Goal: Task Accomplishment & Management: Complete application form

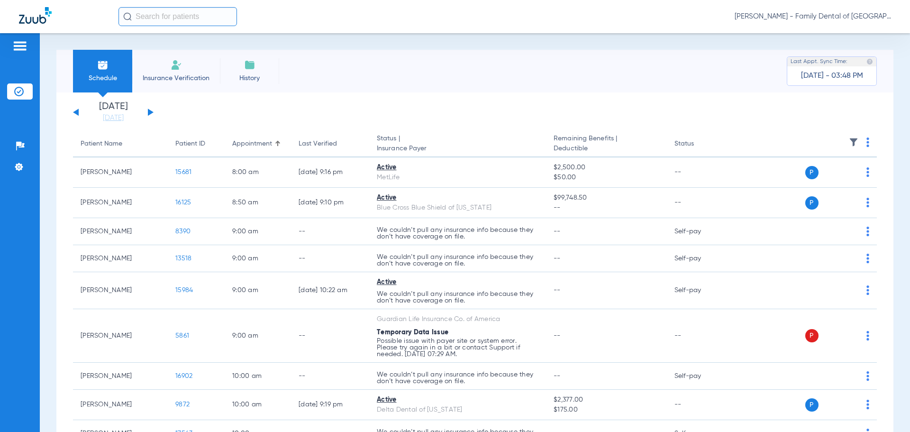
click at [168, 81] on span "Insurance Verification" at bounding box center [175, 77] width 73 height 9
click at [111, 118] on link "[DATE]" at bounding box center [113, 117] width 57 height 9
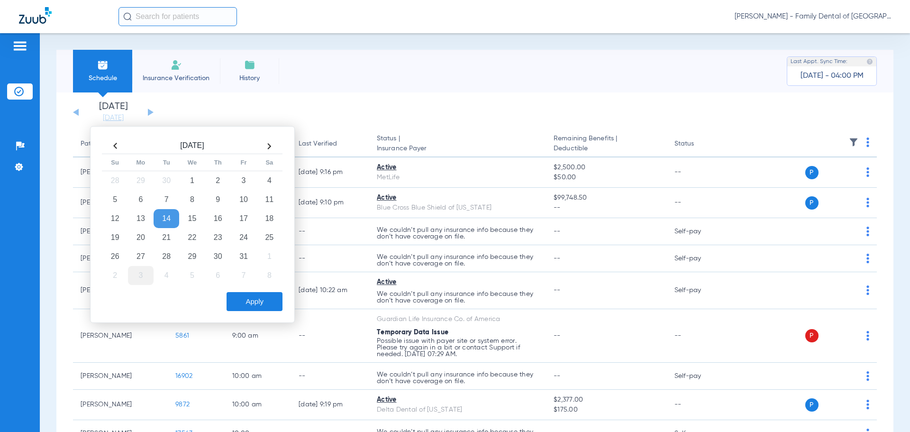
click at [140, 275] on td "3" at bounding box center [141, 275] width 26 height 19
click at [246, 299] on button "Apply" at bounding box center [254, 301] width 56 height 19
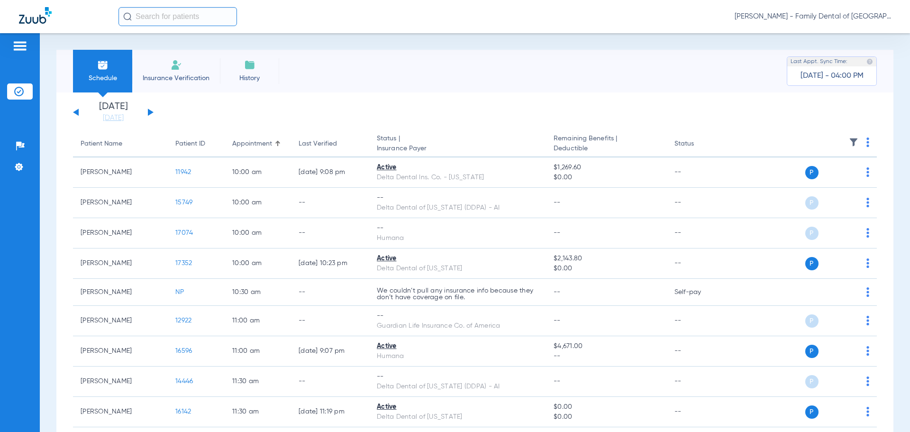
scroll to position [47, 0]
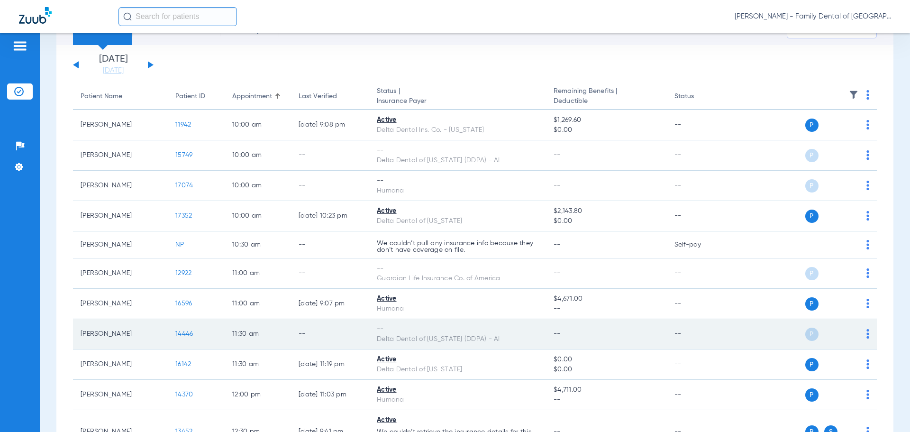
click at [186, 332] on span "14446" at bounding box center [184, 333] width 18 height 7
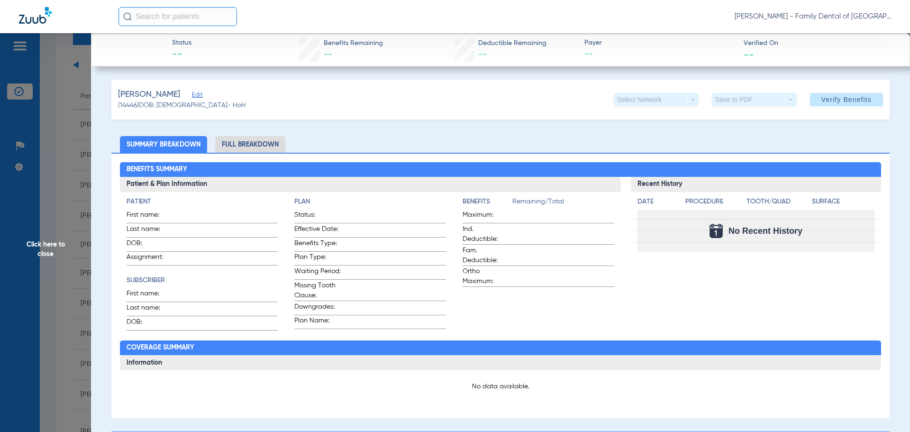
click at [200, 93] on span "Edit" at bounding box center [196, 95] width 9 height 9
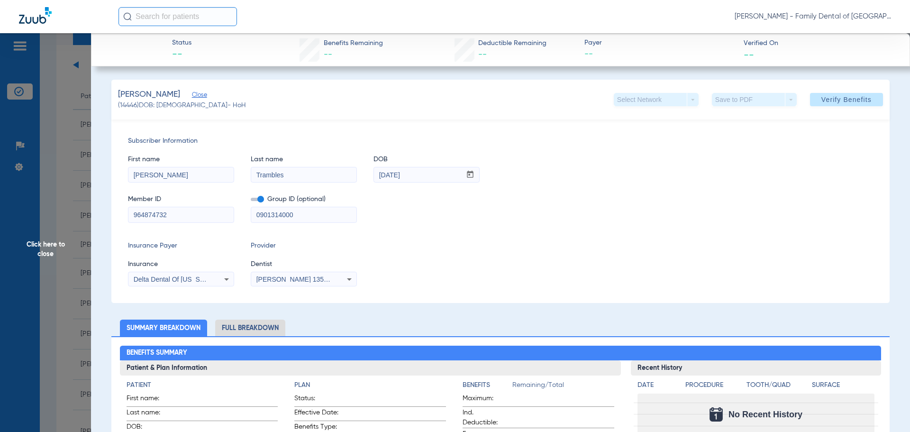
drag, startPoint x: 176, startPoint y: 215, endPoint x: 43, endPoint y: 206, distance: 133.0
type input "344640754"
drag, startPoint x: 300, startPoint y: 216, endPoint x: 55, endPoint y: 203, distance: 245.3
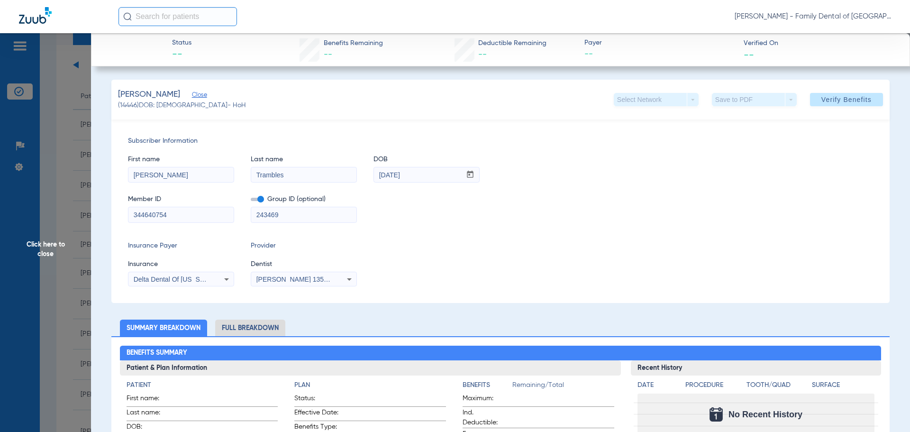
type input "243469"
click at [226, 282] on icon at bounding box center [226, 278] width 11 height 11
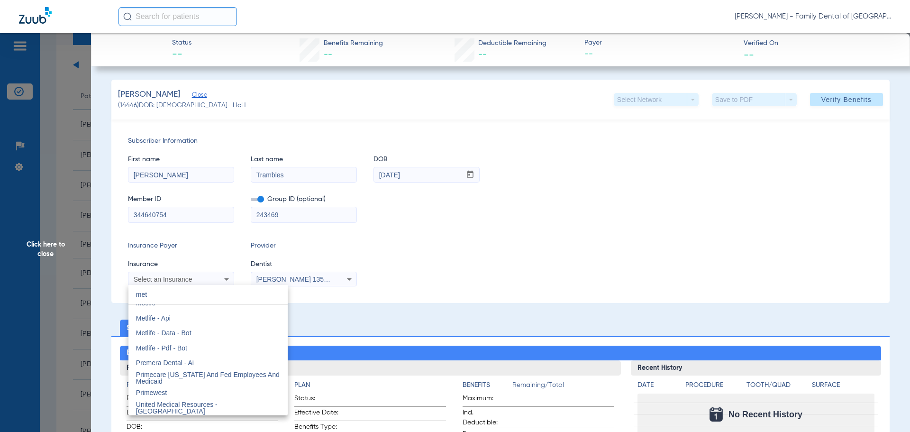
scroll to position [0, 0]
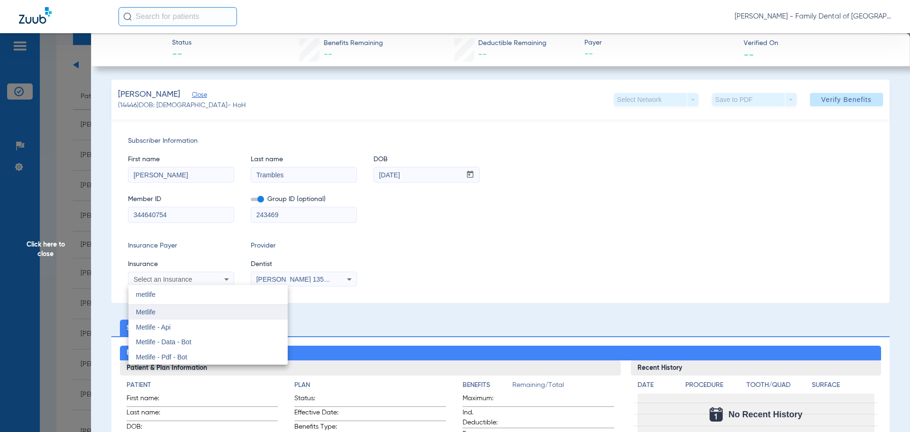
type input "metlife"
click at [161, 313] on mat-option "Metlife" at bounding box center [207, 312] width 159 height 15
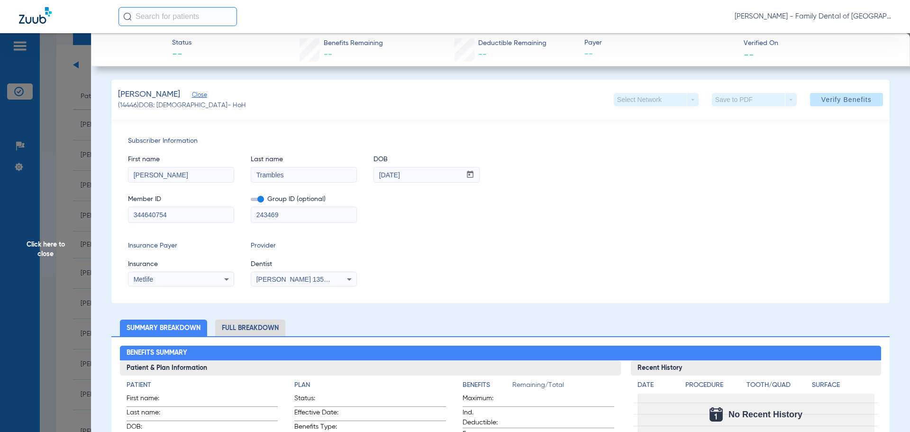
click at [334, 282] on div "[PERSON_NAME] 1356539225" at bounding box center [303, 278] width 105 height 11
type input "april"
click at [332, 313] on span "[PERSON_NAME] 1487882031" at bounding box center [305, 311] width 92 height 7
click at [831, 94] on span at bounding box center [846, 99] width 73 height 23
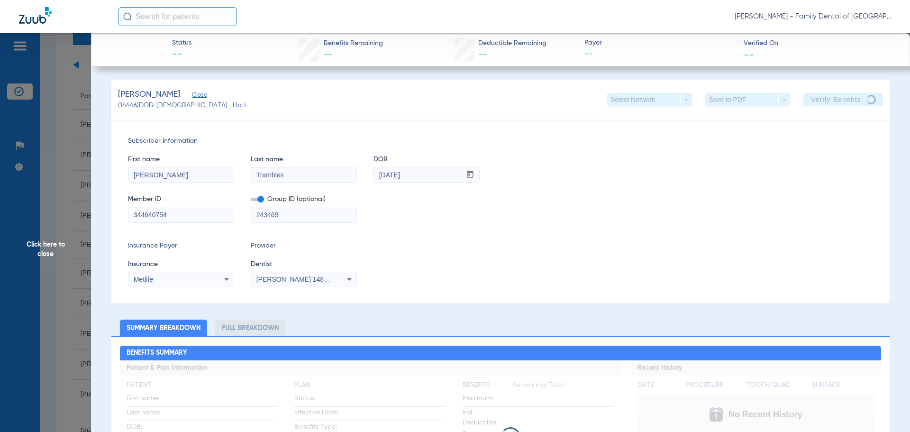
click at [45, 250] on span "Click here to close" at bounding box center [45, 249] width 91 height 432
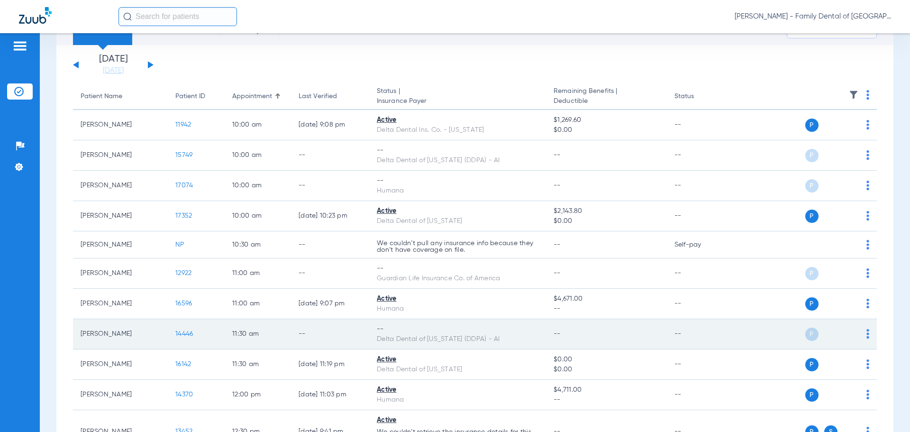
click at [182, 333] on span "14446" at bounding box center [184, 333] width 18 height 7
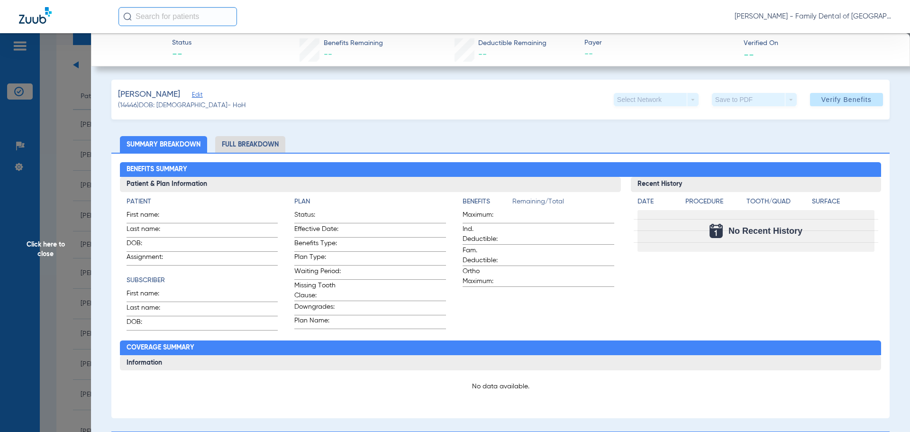
click at [200, 96] on span "Edit" at bounding box center [196, 95] width 9 height 9
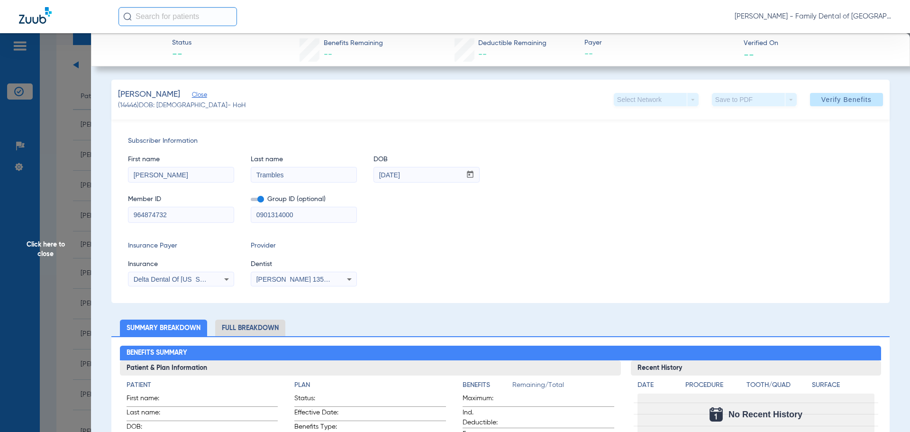
drag, startPoint x: 301, startPoint y: 216, endPoint x: 6, endPoint y: 216, distance: 295.6
type input "243469"
drag, startPoint x: 179, startPoint y: 217, endPoint x: -172, endPoint y: 181, distance: 353.3
click at [0, 181] on html "[PERSON_NAME] - Family Dental of [GEOGRAPHIC_DATA] Patients Insurance Verificat…" at bounding box center [455, 216] width 910 height 432
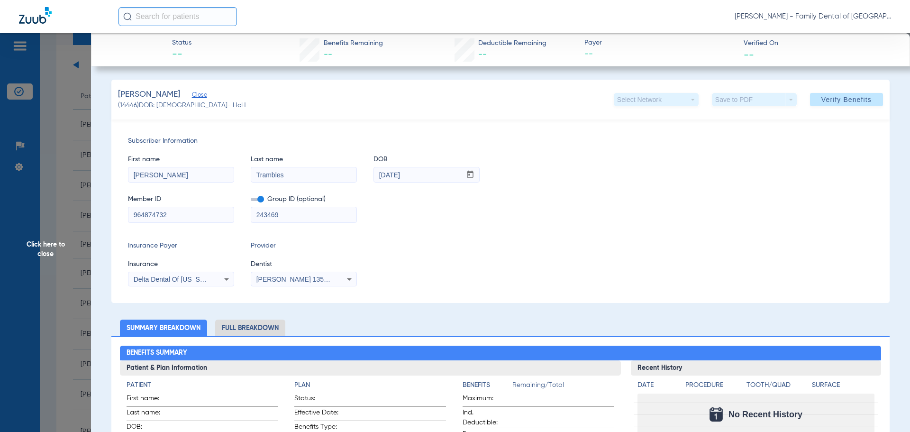
click at [174, 215] on input "964874732" at bounding box center [180, 214] width 105 height 15
drag, startPoint x: 174, startPoint y: 215, endPoint x: -3, endPoint y: 201, distance: 177.7
click at [0, 201] on html "[PERSON_NAME] - Family Dental of [GEOGRAPHIC_DATA] Patients Insurance Verificat…" at bounding box center [455, 216] width 910 height 432
paste input "344640754"
type input "344640754"
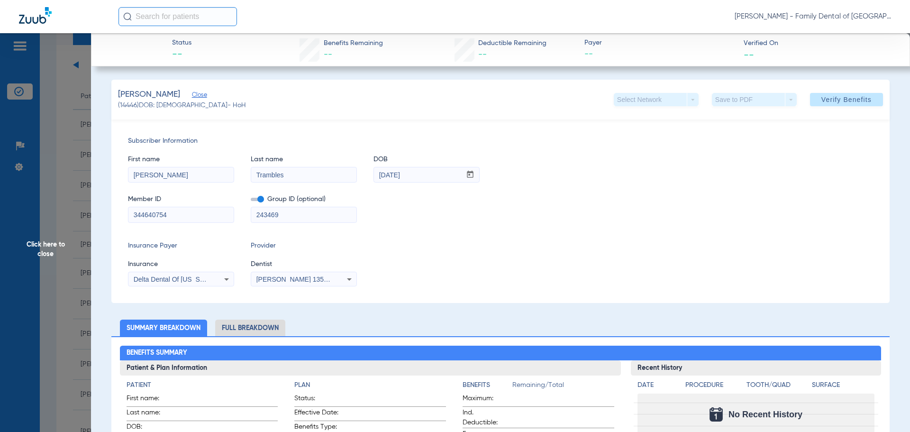
click at [347, 280] on icon at bounding box center [349, 278] width 11 height 11
type input "apr"
click at [316, 313] on span "[PERSON_NAME] 1487882031" at bounding box center [305, 311] width 92 height 7
click at [224, 281] on icon at bounding box center [226, 278] width 11 height 11
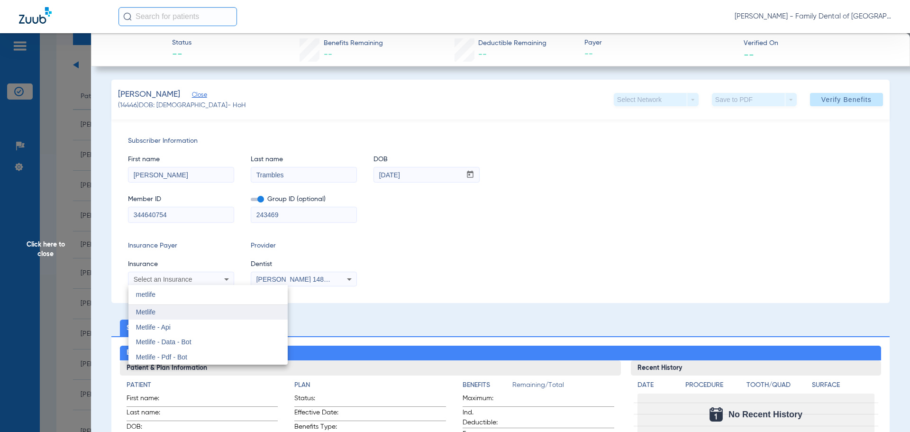
type input "metlife"
click at [204, 316] on mat-option "Metlife" at bounding box center [207, 312] width 159 height 15
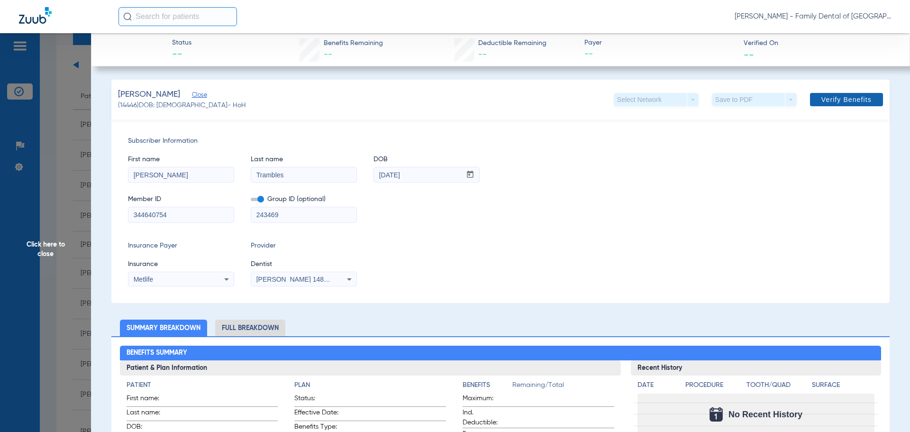
click at [835, 101] on span "Verify Benefits" at bounding box center [846, 100] width 50 height 8
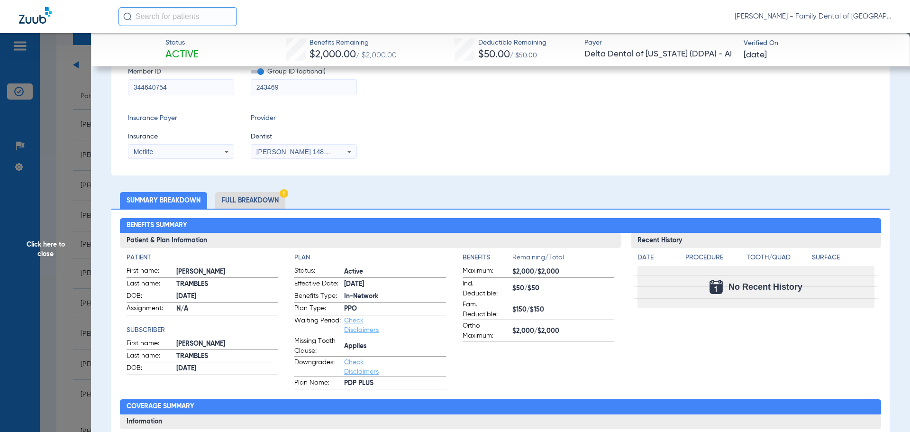
scroll to position [142, 0]
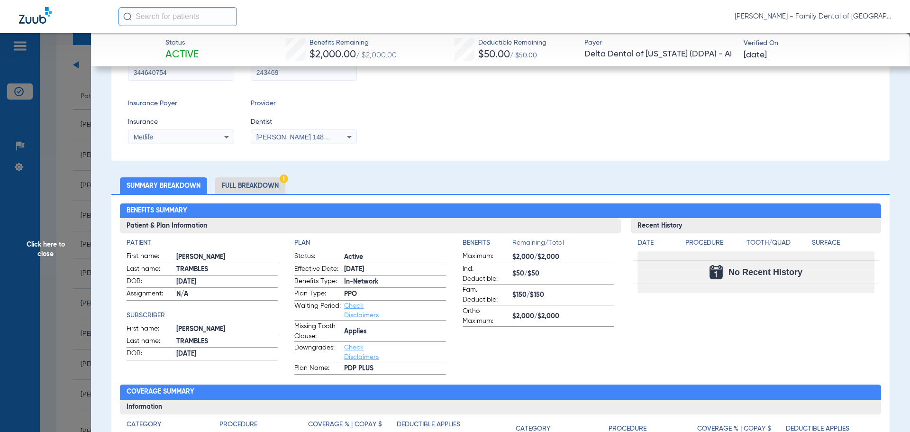
click at [243, 188] on li "Full Breakdown" at bounding box center [250, 185] width 70 height 17
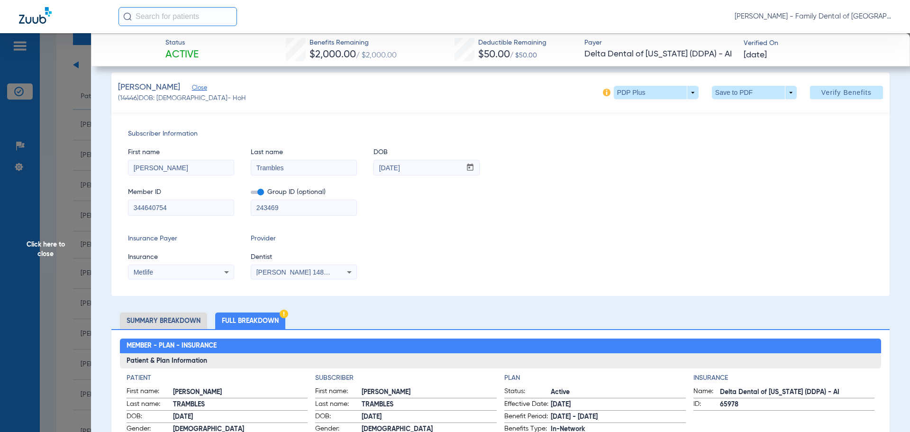
scroll to position [0, 0]
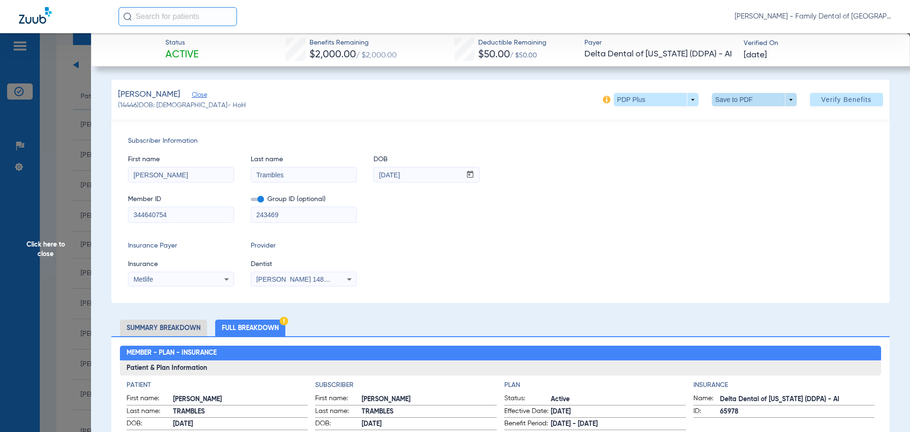
click at [746, 98] on span at bounding box center [753, 99] width 23 height 23
click at [725, 124] on button "insert_drive_file Save to PDF" at bounding box center [741, 118] width 72 height 19
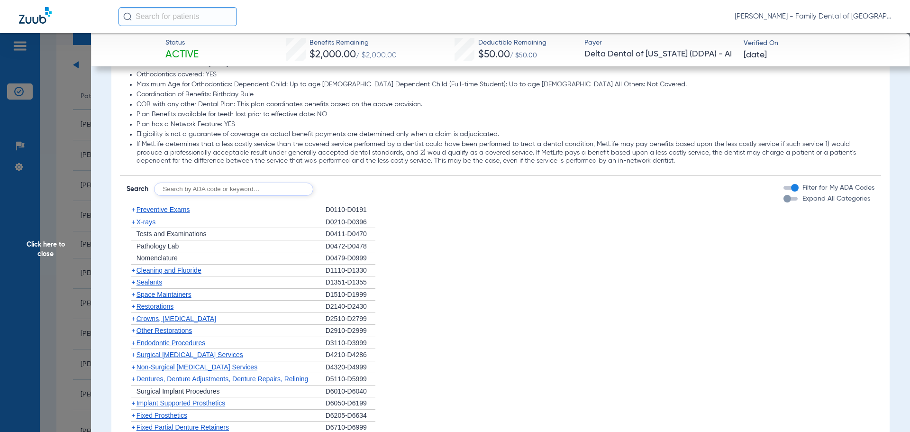
scroll to position [1374, 0]
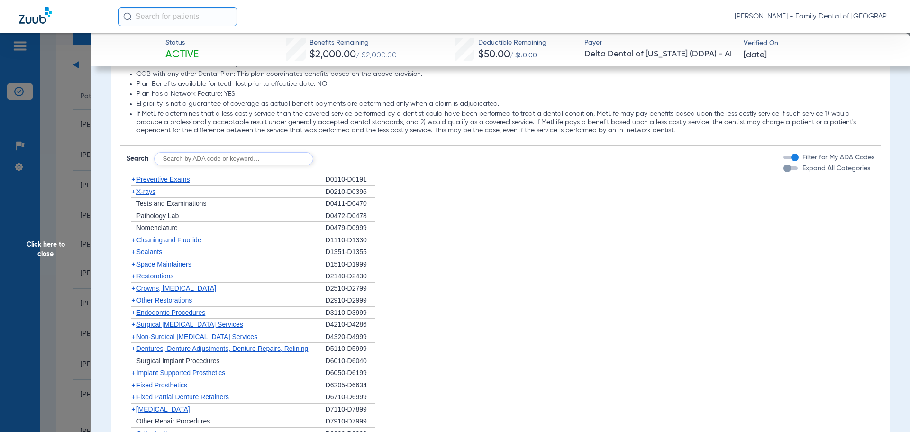
click at [171, 181] on span "Preventive Exams" at bounding box center [163, 179] width 54 height 8
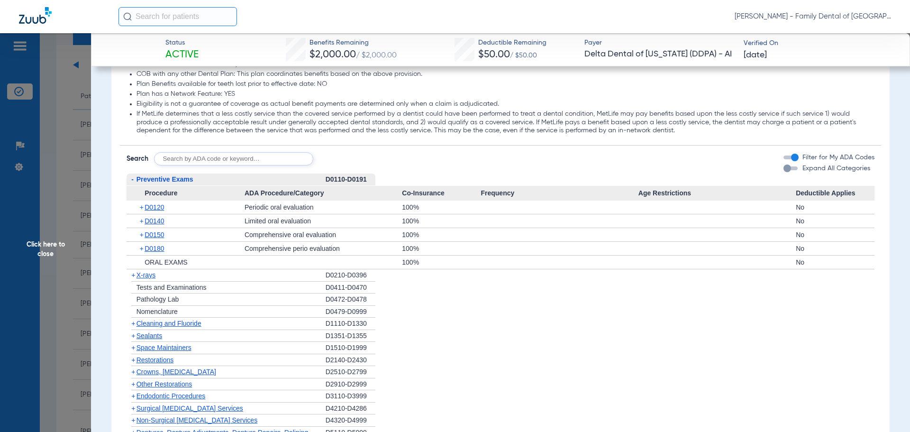
click at [171, 181] on span "Preventive Exams" at bounding box center [164, 179] width 57 height 8
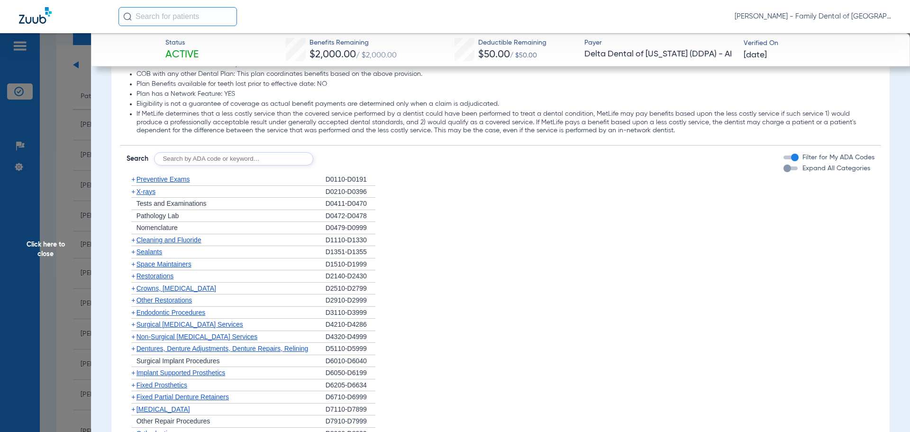
click at [150, 192] on span "X-rays" at bounding box center [145, 192] width 19 height 8
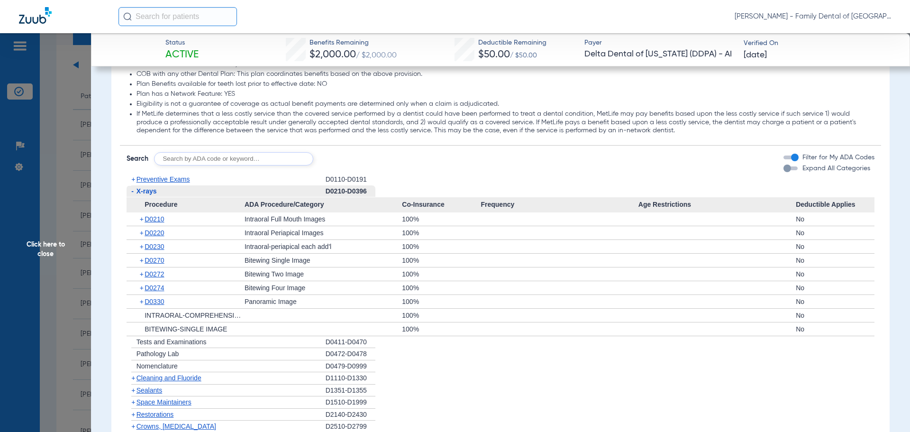
click at [150, 192] on span "X-rays" at bounding box center [146, 191] width 20 height 8
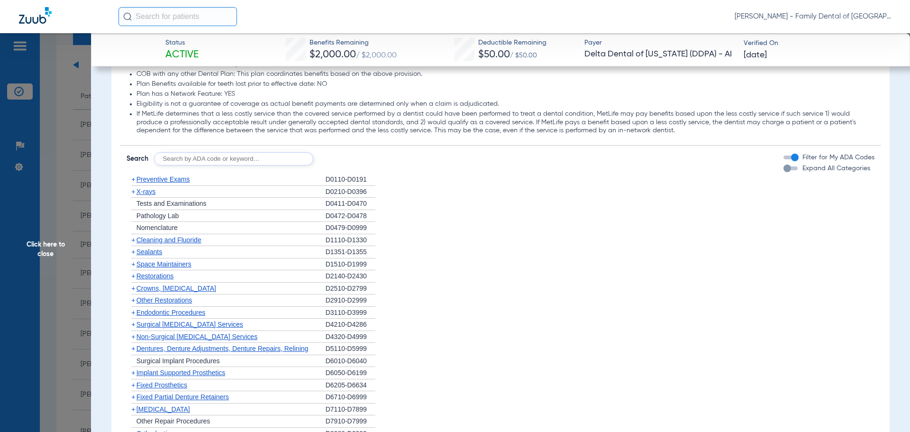
click at [160, 240] on span "Cleaning and Fluoride" at bounding box center [168, 240] width 65 height 8
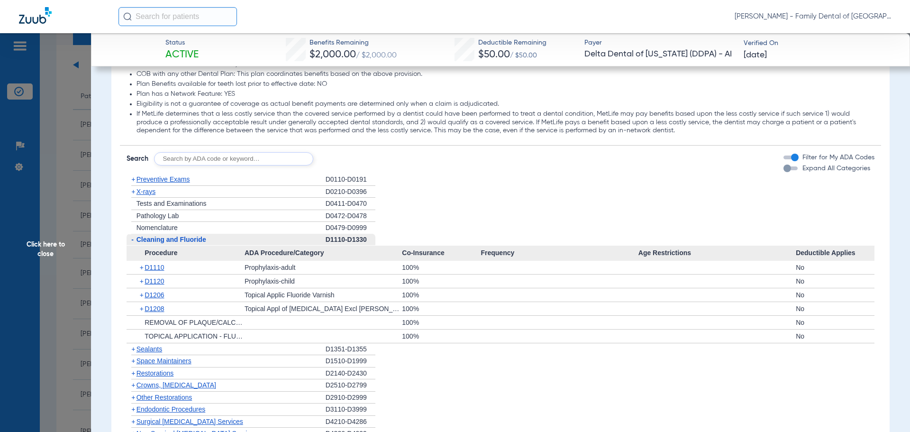
click at [160, 240] on span "Cleaning and Fluoride" at bounding box center [171, 239] width 70 height 8
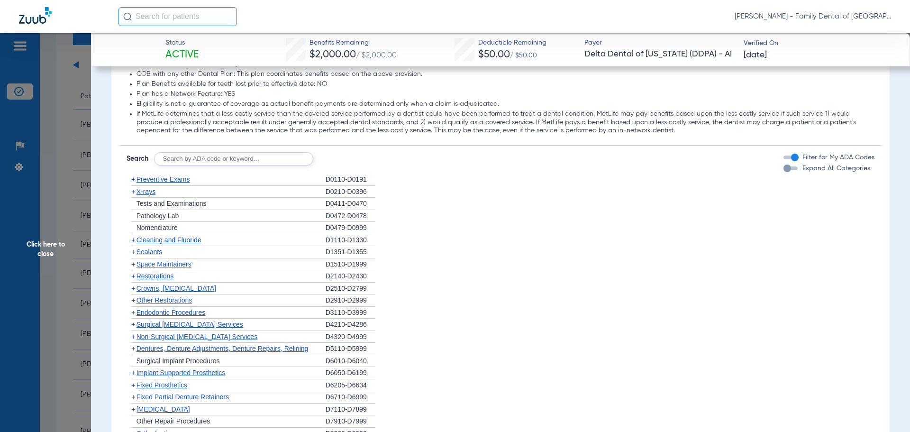
click at [158, 250] on span "Sealants" at bounding box center [149, 252] width 26 height 8
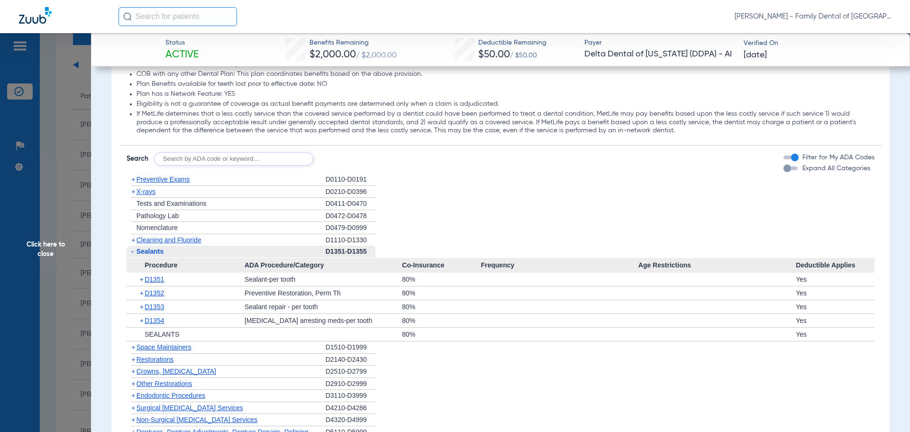
click at [158, 250] on span "Sealants" at bounding box center [149, 251] width 27 height 8
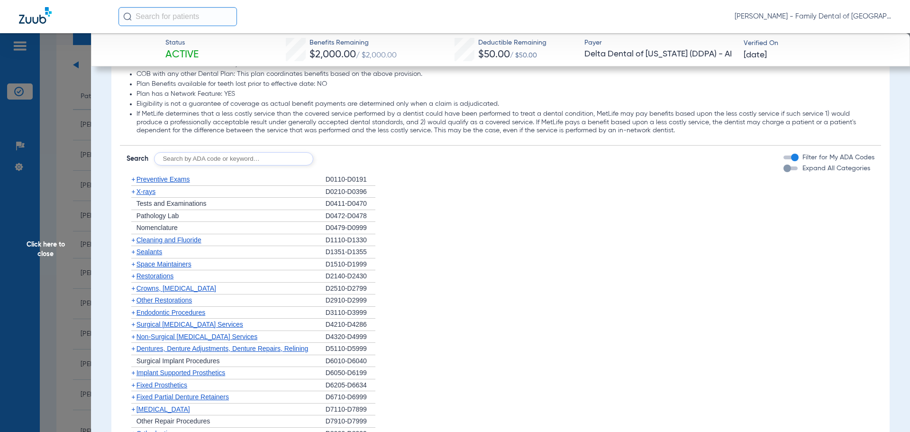
click at [159, 264] on span "Space Maintainers" at bounding box center [163, 264] width 55 height 8
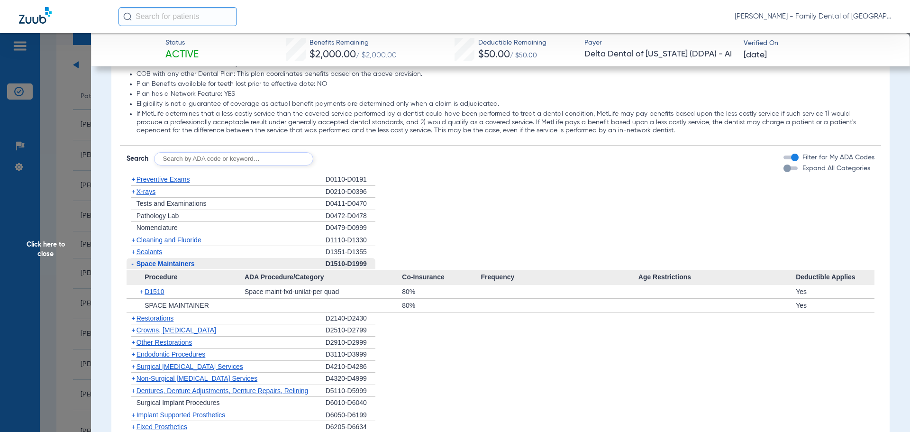
click at [159, 264] on span "Space Maintainers" at bounding box center [165, 264] width 58 height 8
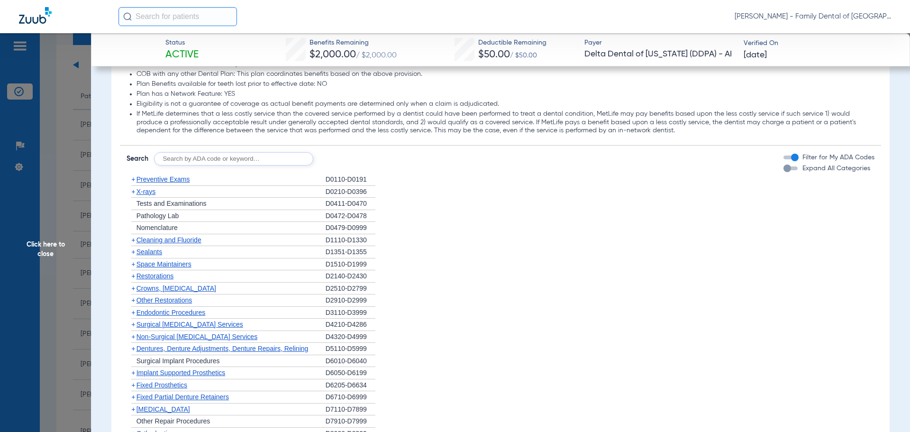
click at [158, 276] on span "Restorations" at bounding box center [154, 276] width 37 height 8
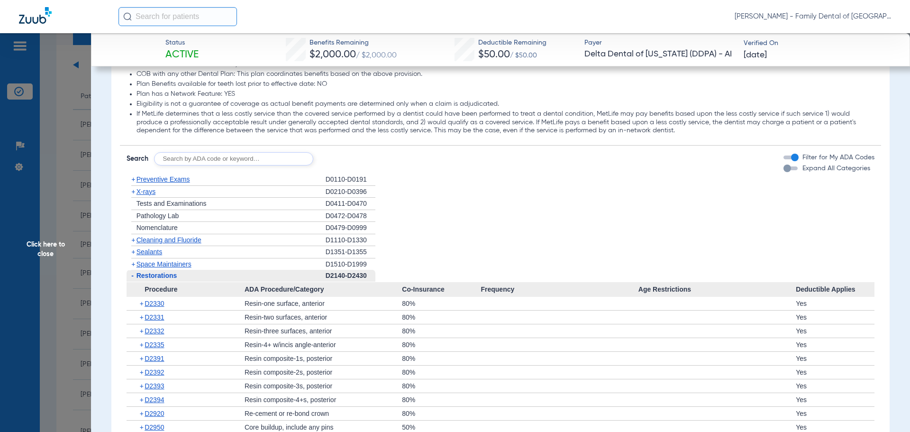
click at [157, 276] on span "Restorations" at bounding box center [156, 275] width 41 height 8
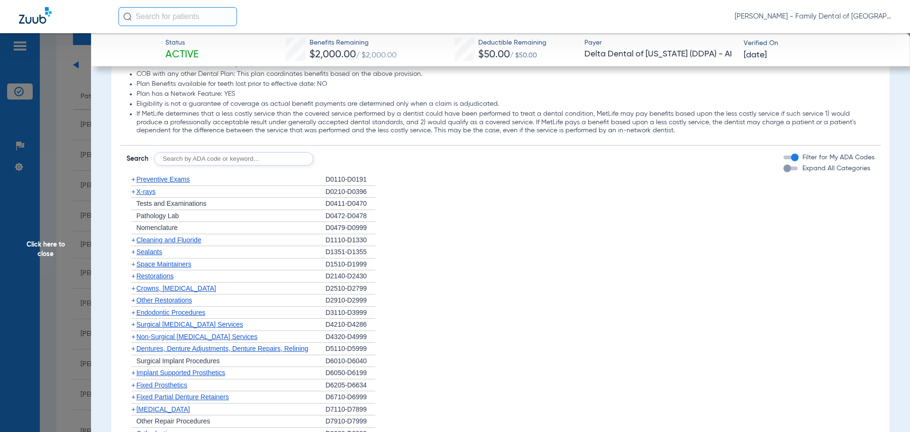
click at [158, 290] on span "Crowns, [MEDICAL_DATA]" at bounding box center [176, 288] width 80 height 8
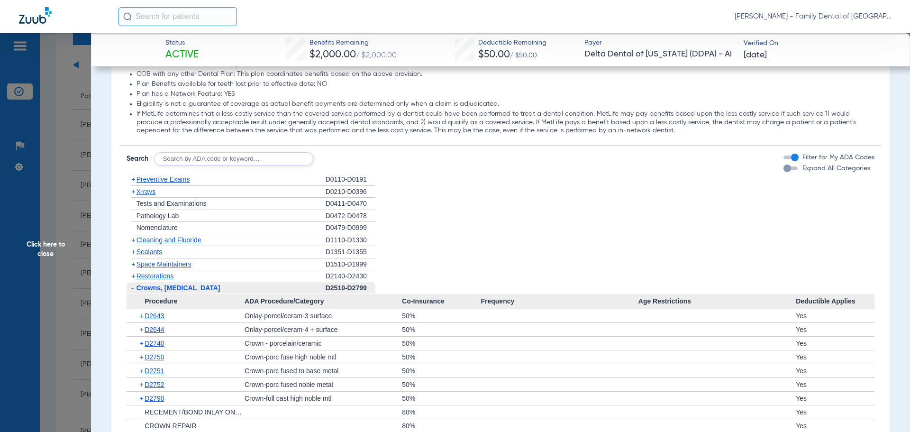
click at [158, 290] on span "Crowns, [MEDICAL_DATA]" at bounding box center [178, 288] width 84 height 8
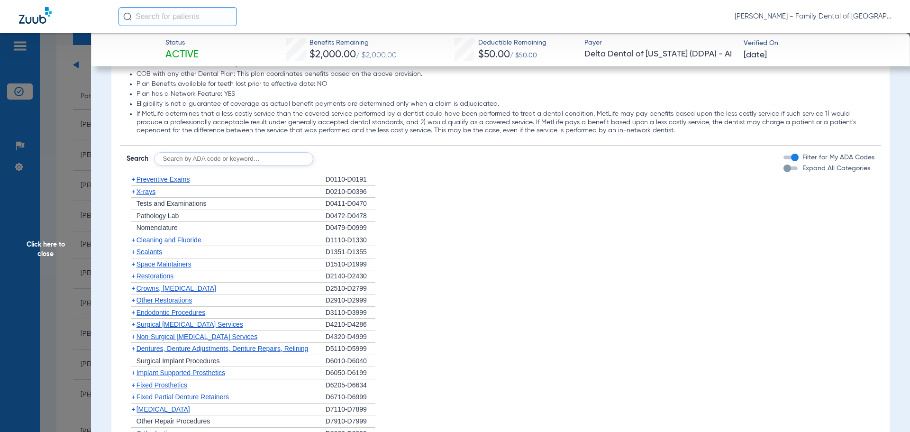
click at [161, 299] on span "Other Restorations" at bounding box center [164, 300] width 56 height 8
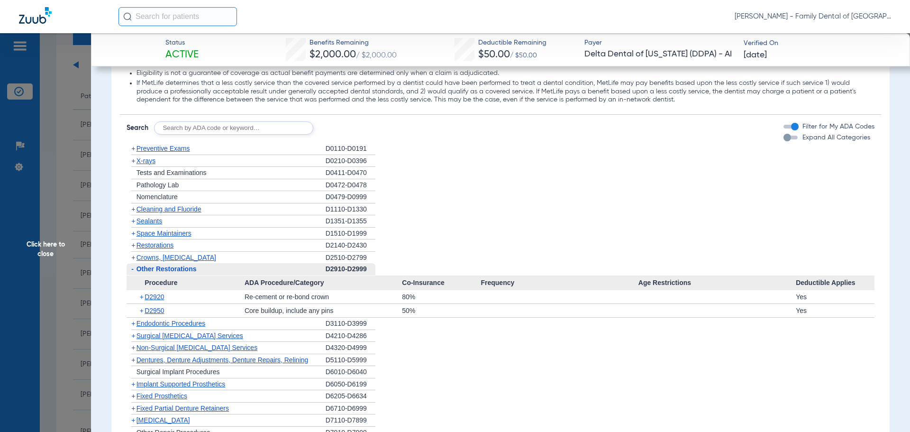
scroll to position [1421, 0]
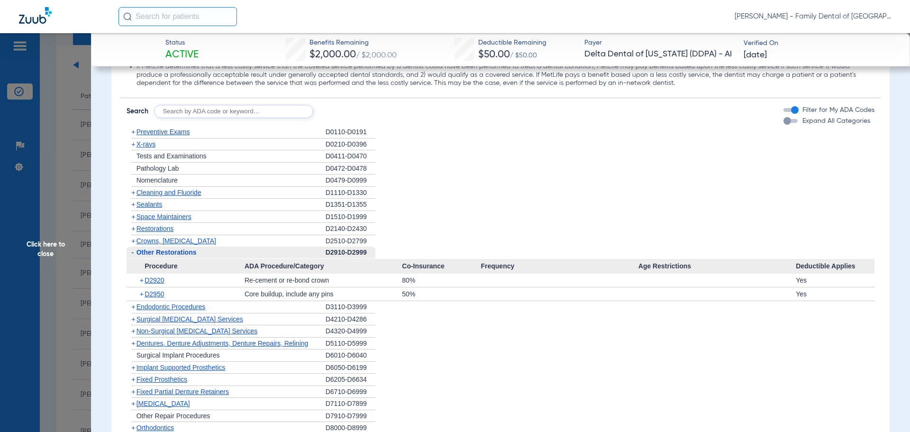
click at [154, 252] on span "Other Restorations" at bounding box center [166, 252] width 60 height 8
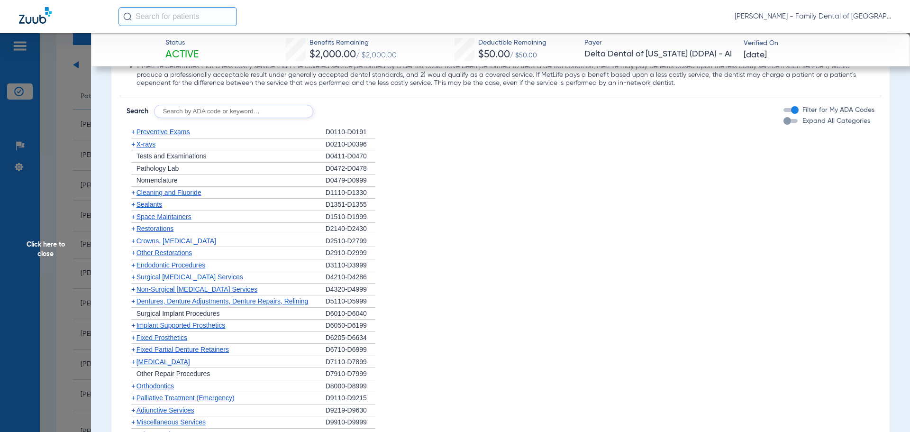
click at [156, 256] on span "Other Restorations" at bounding box center [164, 253] width 56 height 8
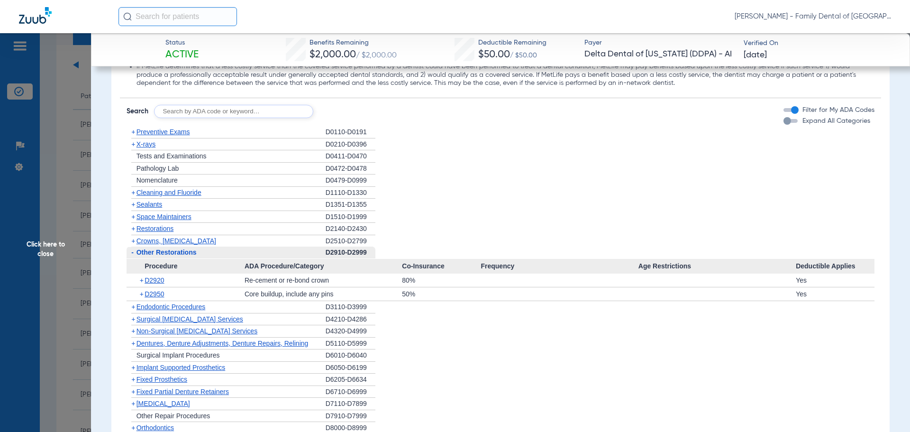
click at [156, 256] on span "Other Restorations" at bounding box center [166, 252] width 60 height 8
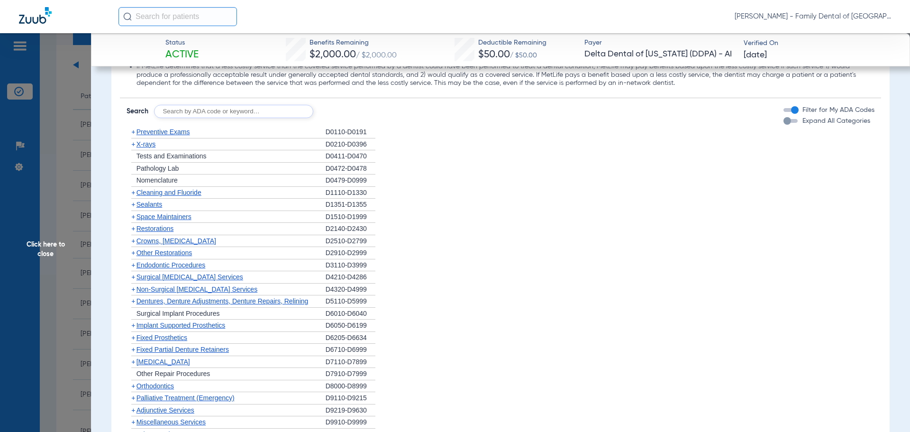
click at [157, 265] on span "Endodontic Procedures" at bounding box center [170, 265] width 69 height 8
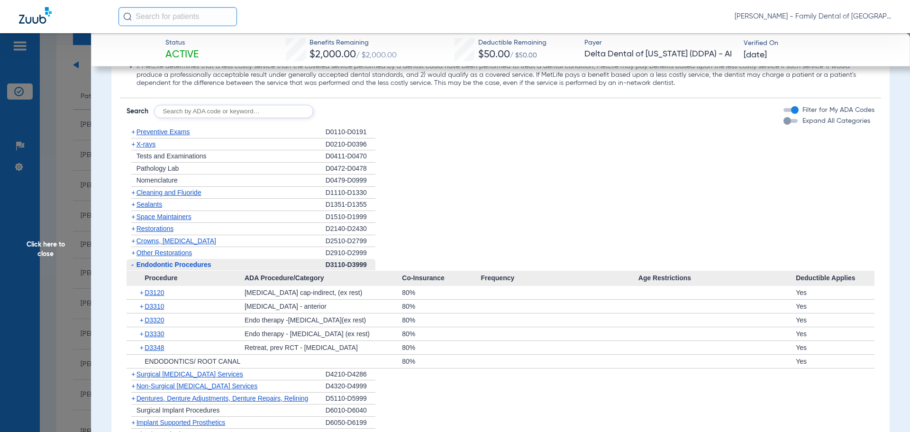
click at [157, 265] on span "Endodontic Procedures" at bounding box center [173, 265] width 75 height 8
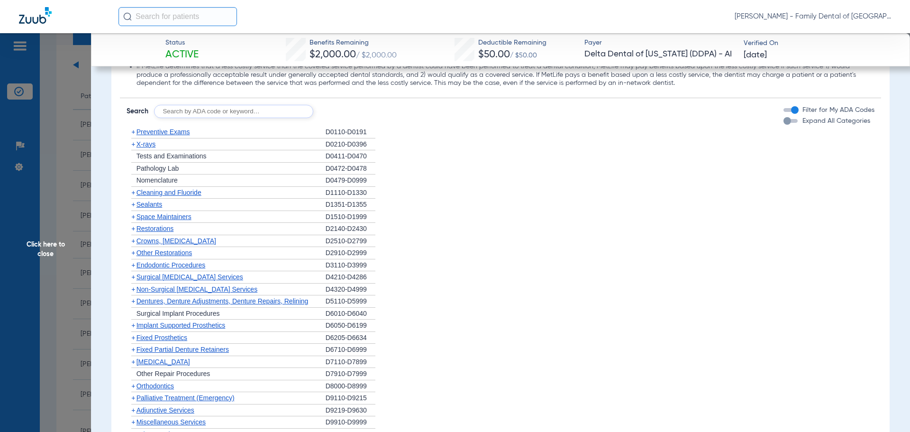
click at [160, 276] on span "Surgical [MEDICAL_DATA] Services" at bounding box center [189, 277] width 107 height 8
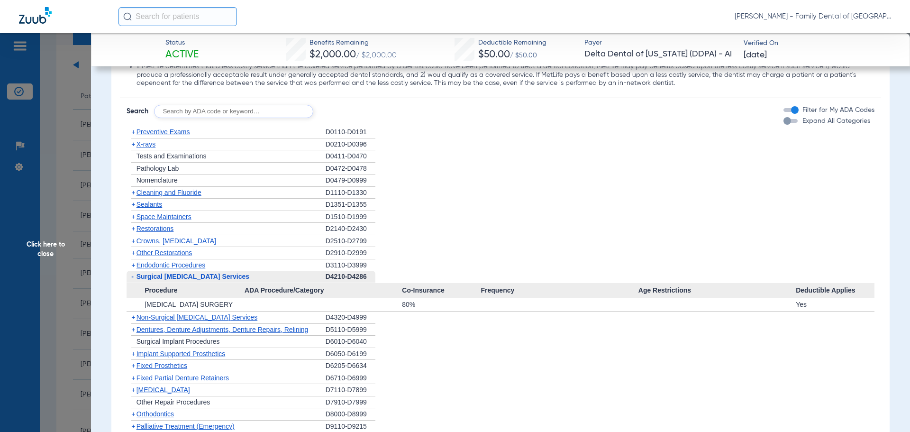
click at [160, 276] on span "Surgical [MEDICAL_DATA] Services" at bounding box center [192, 276] width 113 height 8
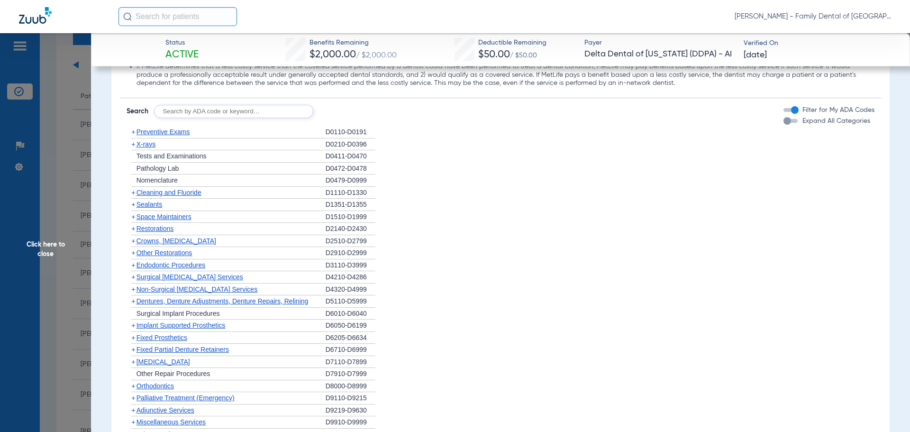
click at [160, 276] on span "Surgical [MEDICAL_DATA] Services" at bounding box center [189, 277] width 107 height 8
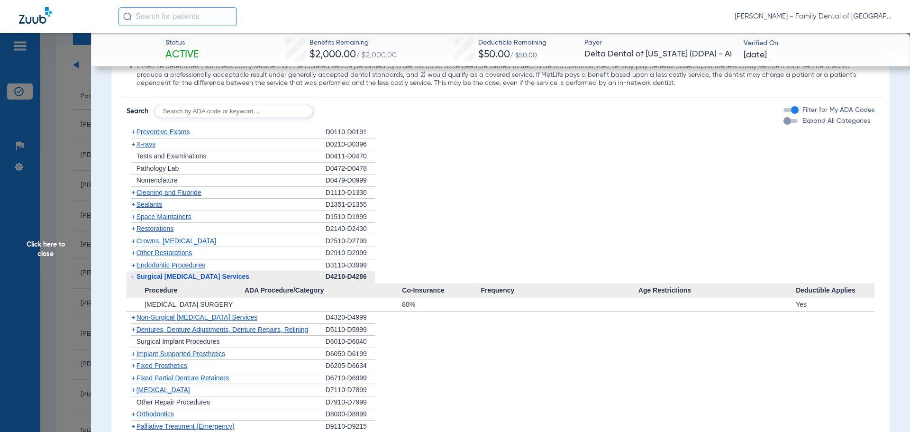
click at [163, 276] on span "Surgical [MEDICAL_DATA] Services" at bounding box center [192, 276] width 113 height 8
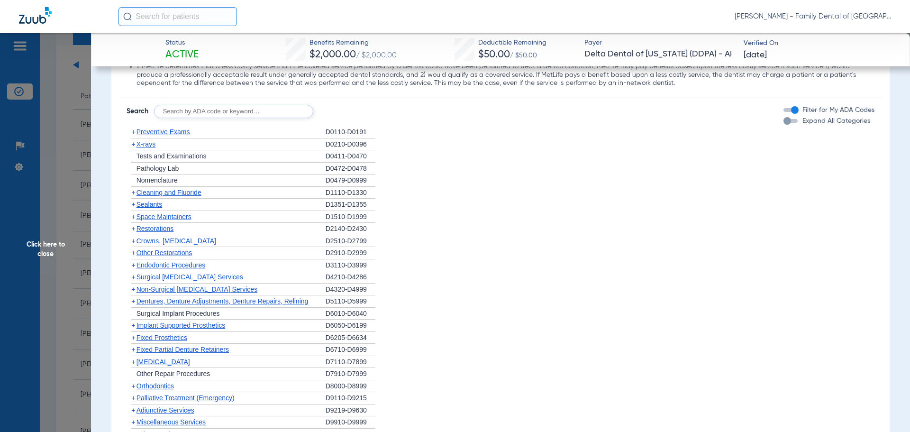
click at [166, 289] on span "Non-Surgical [MEDICAL_DATA] Services" at bounding box center [196, 289] width 121 height 8
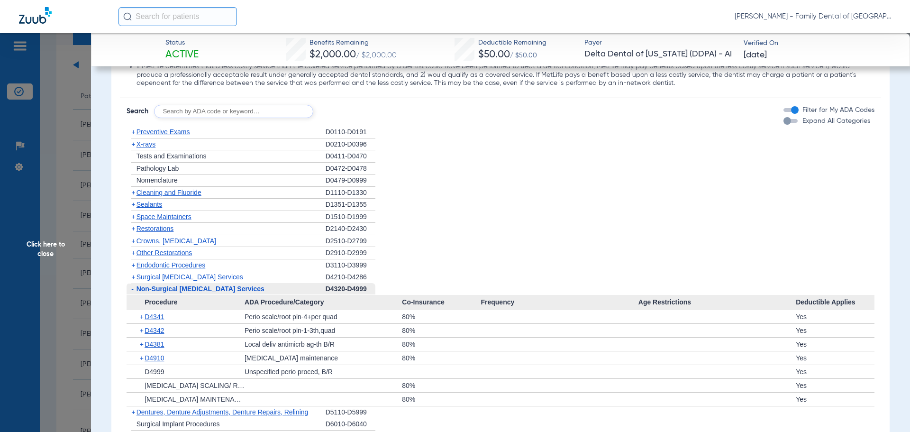
click at [166, 289] on span "Non-Surgical [MEDICAL_DATA] Services" at bounding box center [200, 289] width 128 height 8
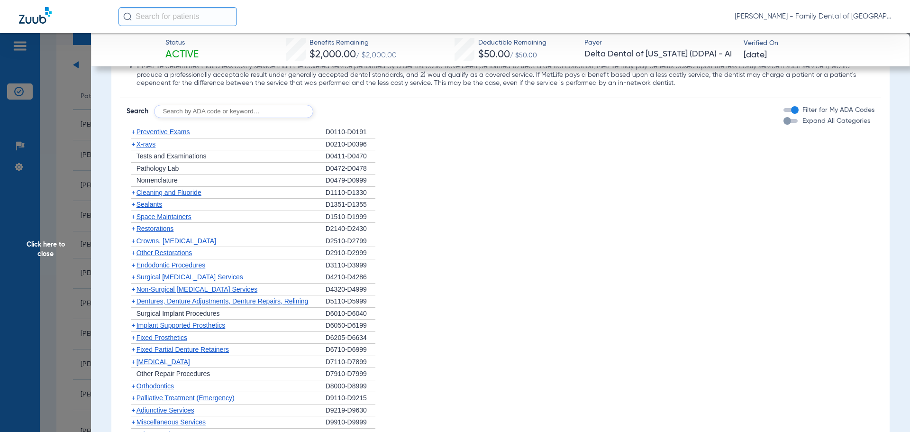
click at [163, 290] on span "Non-Surgical [MEDICAL_DATA] Services" at bounding box center [196, 289] width 121 height 8
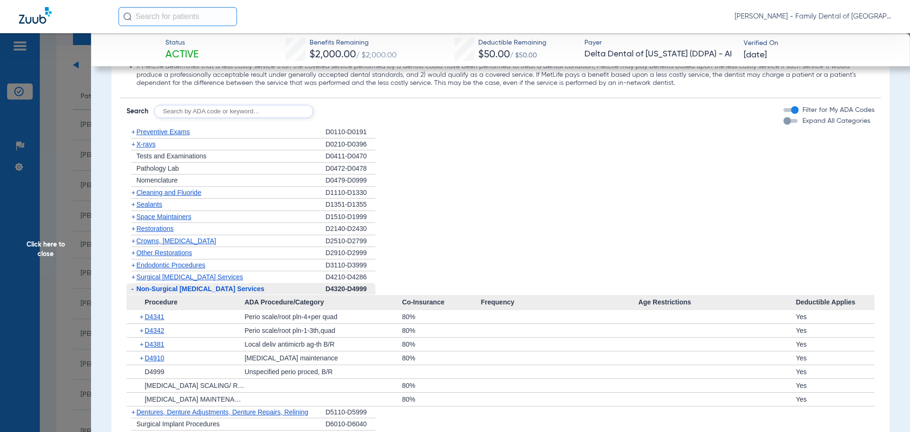
click at [163, 290] on span "Non-Surgical [MEDICAL_DATA] Services" at bounding box center [200, 289] width 128 height 8
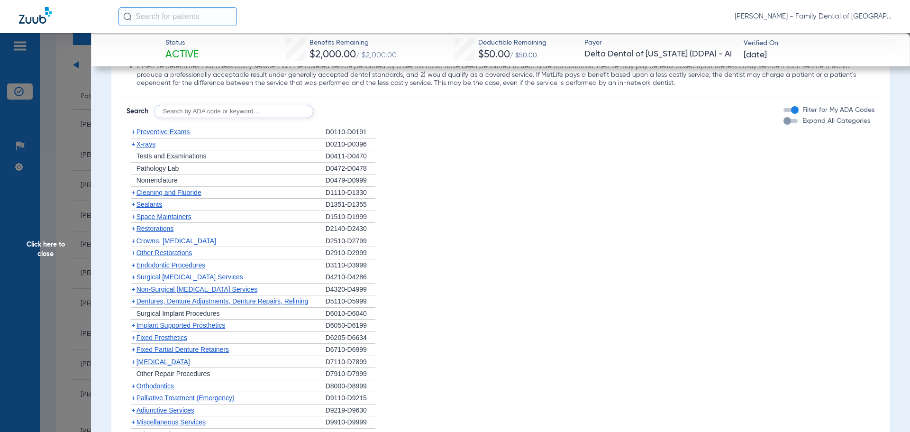
click at [163, 303] on span "Dentures, Denture Adjustments, Denture Repairs, Relining" at bounding box center [222, 301] width 172 height 8
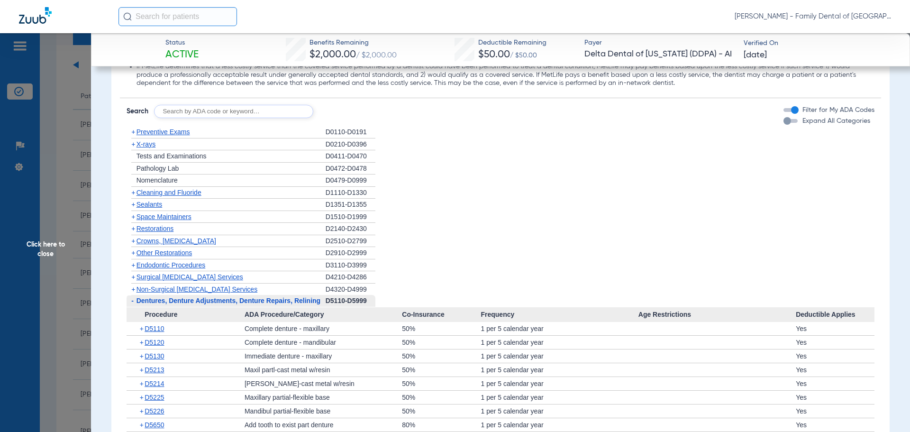
click at [163, 303] on span "Dentures, Denture Adjustments, Denture Repairs, Relining" at bounding box center [228, 301] width 184 height 8
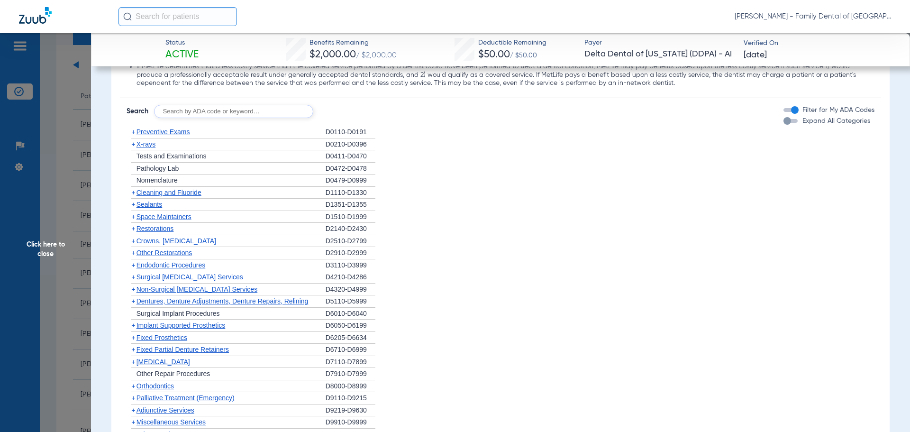
click at [166, 324] on span "Implant Supported Prosthetics" at bounding box center [180, 325] width 89 height 8
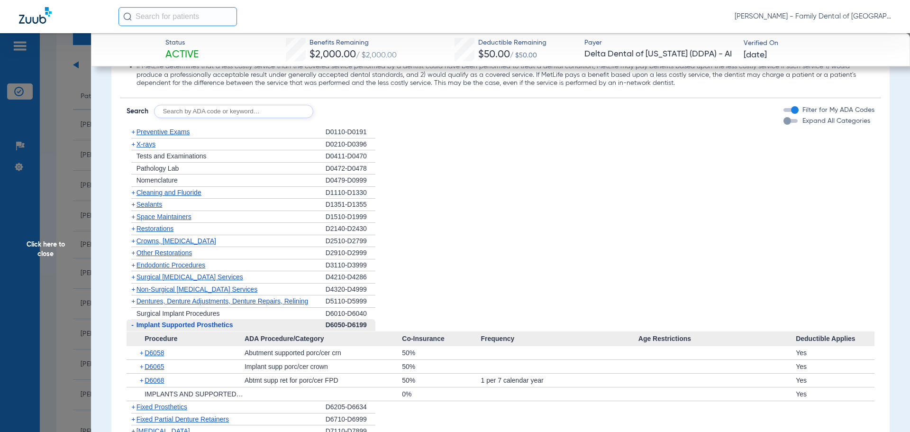
click at [181, 328] on span "Implant Supported Prosthetics" at bounding box center [184, 325] width 97 height 8
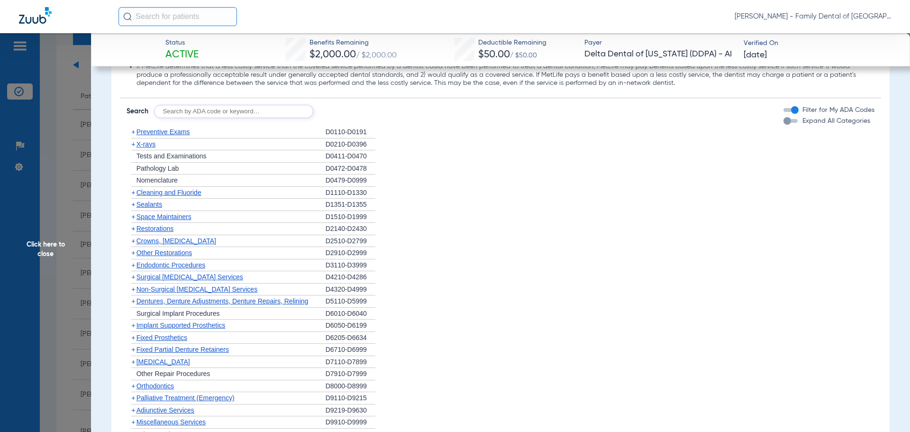
click at [162, 360] on span "[MEDICAL_DATA]" at bounding box center [163, 362] width 54 height 8
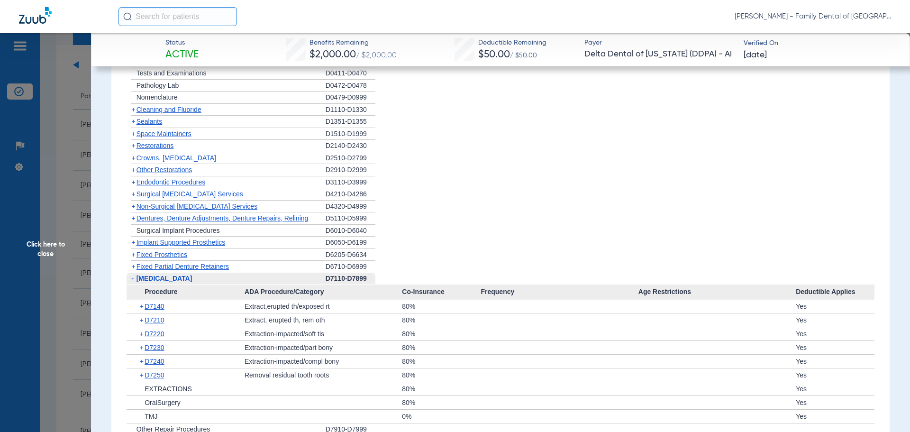
scroll to position [1516, 0]
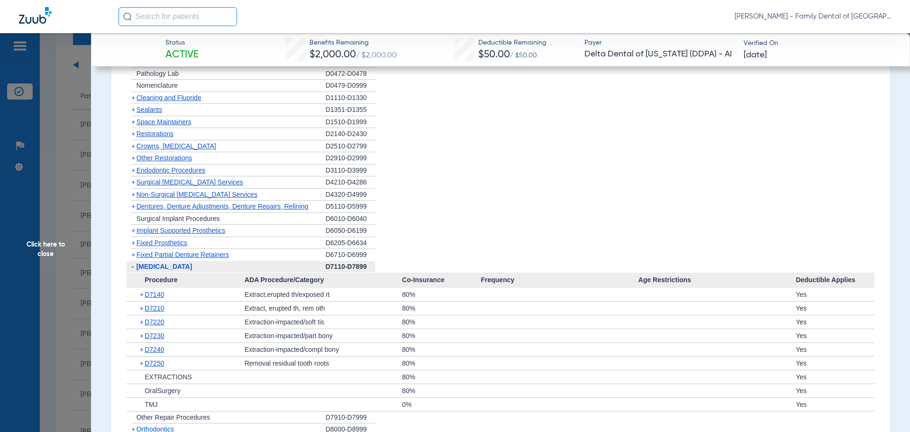
click at [164, 270] on span "[MEDICAL_DATA]" at bounding box center [164, 266] width 56 height 8
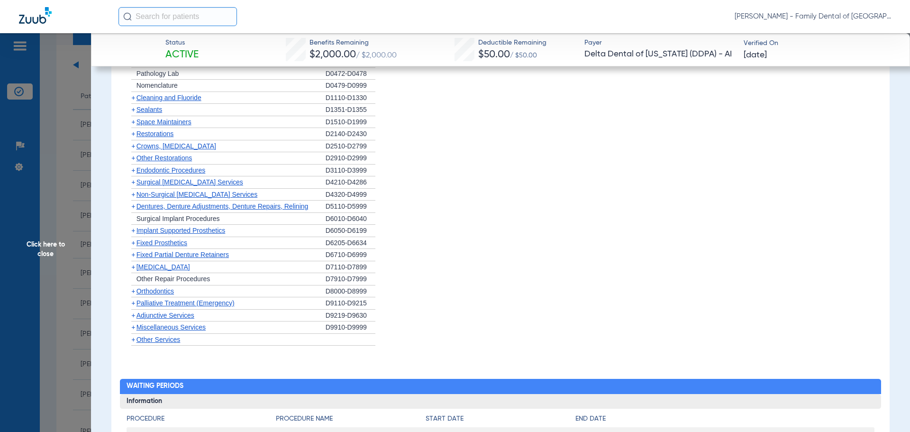
click at [161, 291] on span "Orthodontics" at bounding box center [154, 291] width 37 height 8
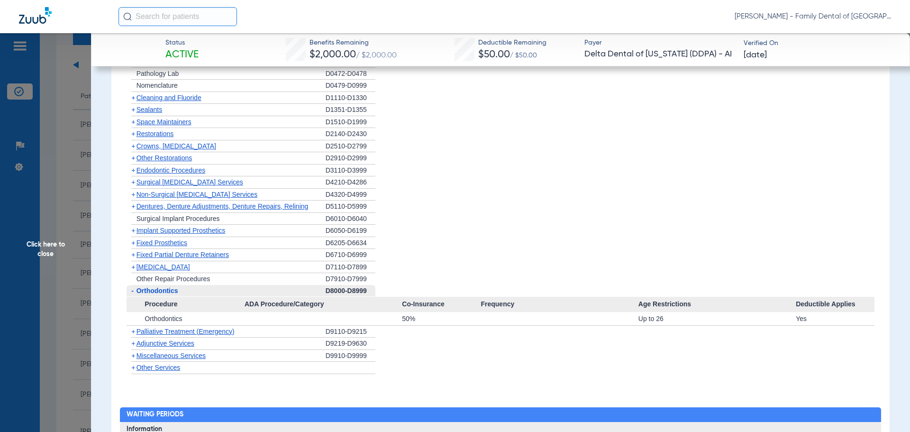
click at [158, 290] on span "Orthodontics" at bounding box center [157, 291] width 42 height 8
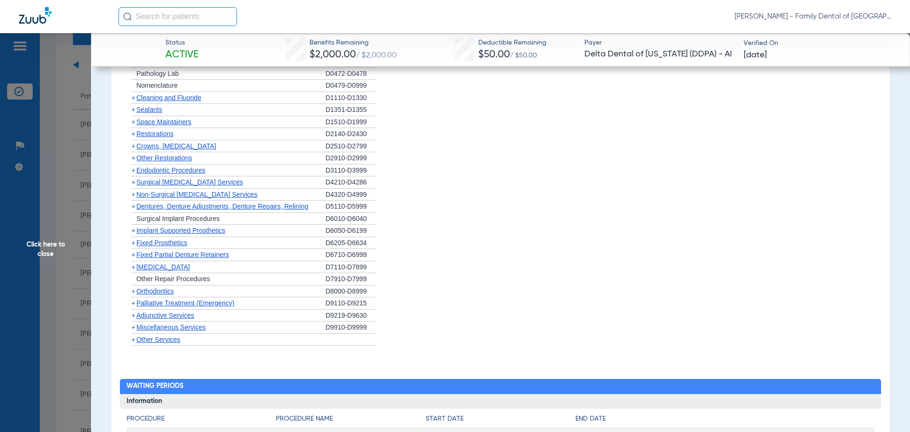
click at [195, 303] on span "Palliative Treatment (Emergency)" at bounding box center [185, 303] width 98 height 8
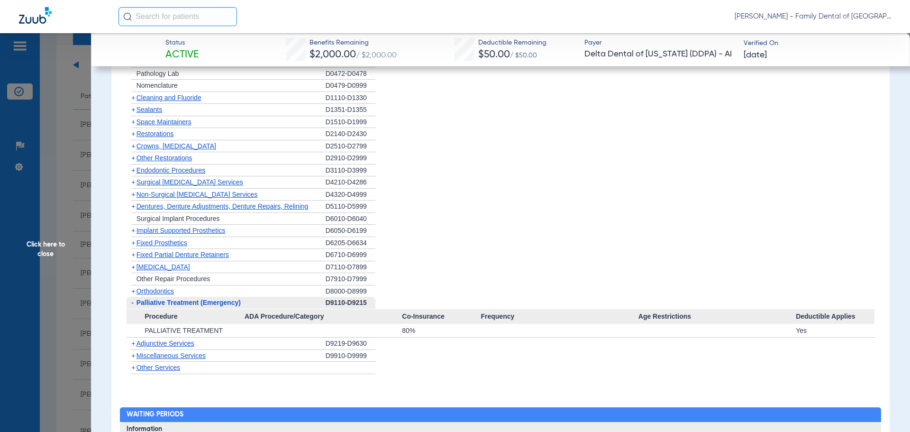
click at [195, 303] on span "Palliative Treatment (Emergency)" at bounding box center [188, 302] width 104 height 8
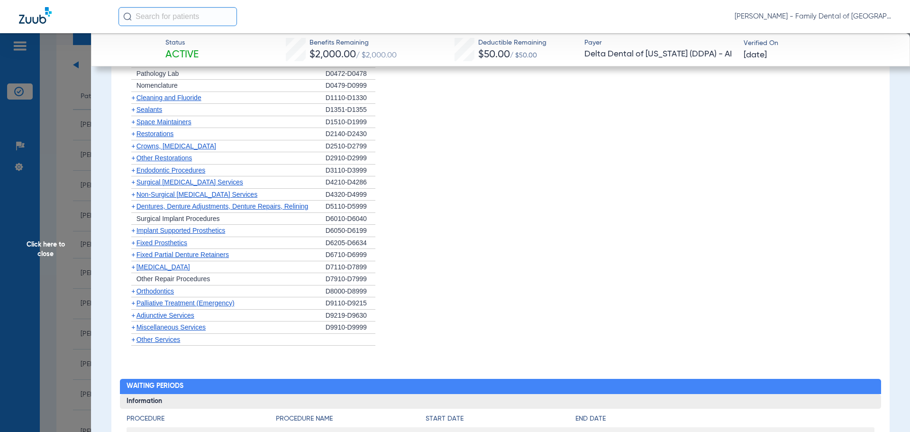
click at [184, 315] on span "Adjunctive Services" at bounding box center [165, 315] width 58 height 8
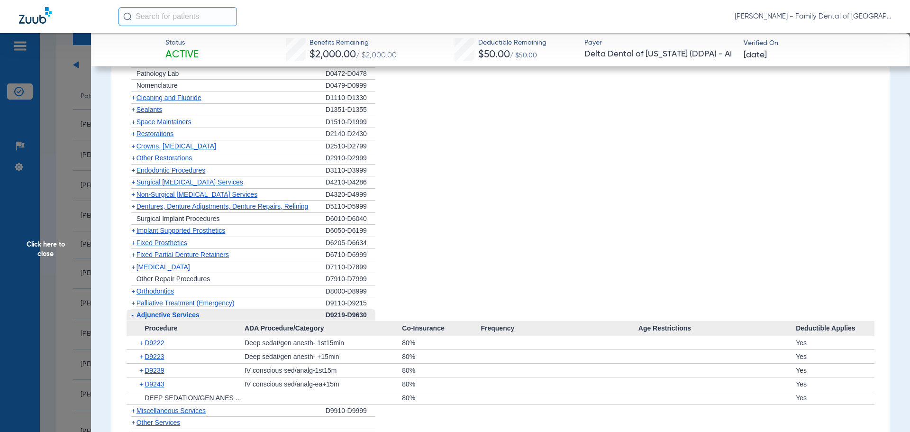
click at [184, 315] on span "Adjunctive Services" at bounding box center [167, 315] width 63 height 8
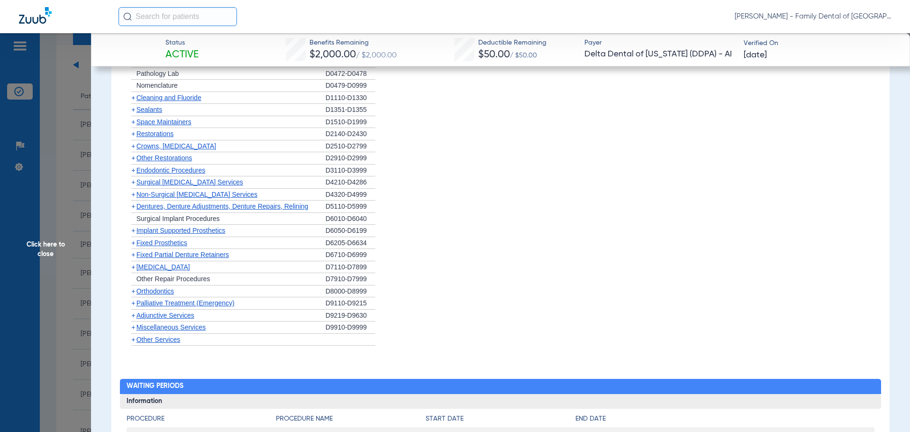
click at [165, 293] on span "Orthodontics" at bounding box center [154, 291] width 37 height 8
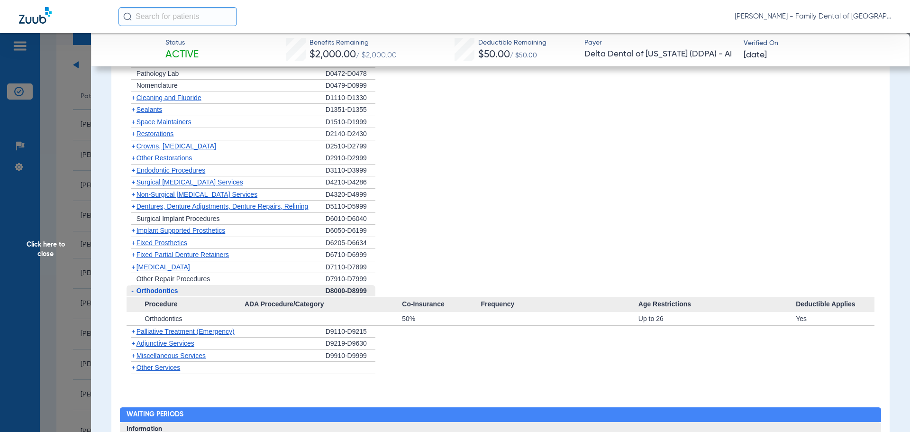
click at [163, 296] on div "- Orthodontics" at bounding box center [226, 291] width 199 height 12
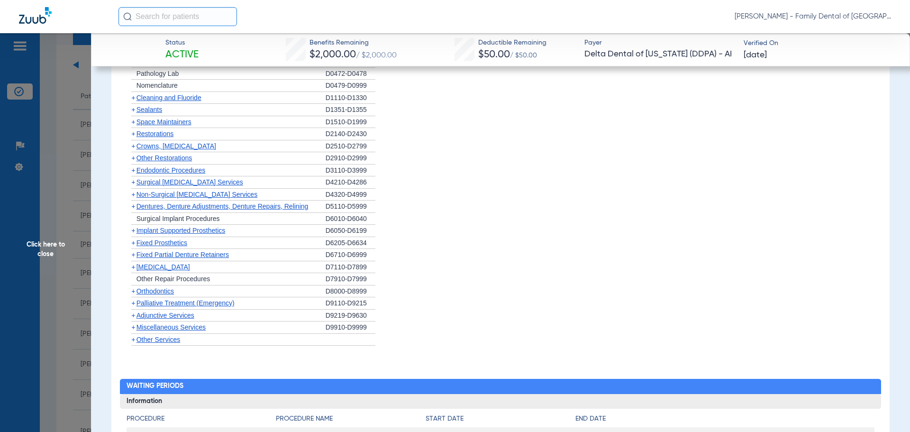
click at [167, 303] on span "Palliative Treatment (Emergency)" at bounding box center [185, 303] width 98 height 8
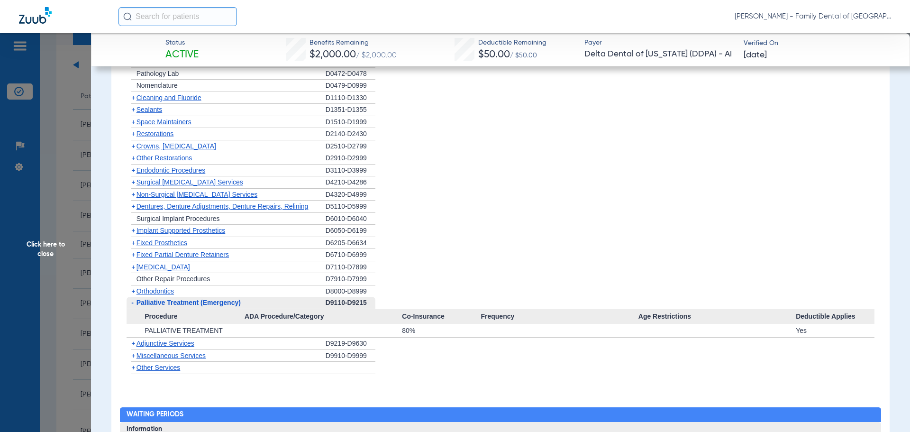
click at [167, 303] on span "Palliative Treatment (Emergency)" at bounding box center [188, 302] width 104 height 8
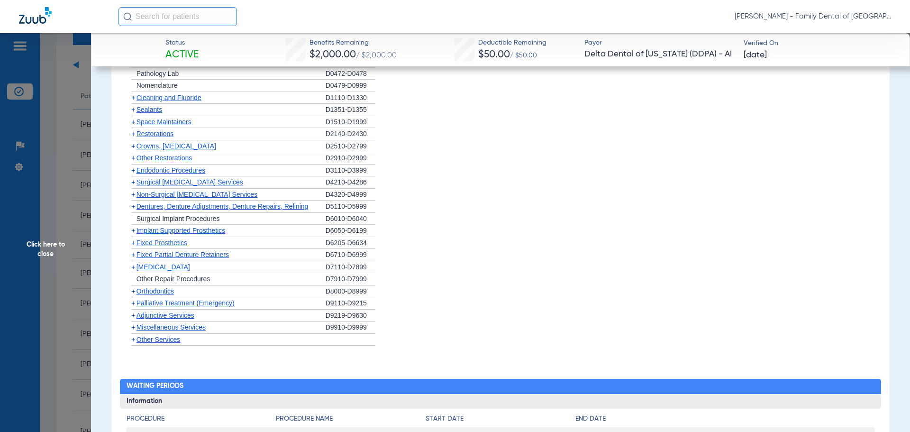
click at [183, 318] on span "Adjunctive Services" at bounding box center [165, 315] width 58 height 8
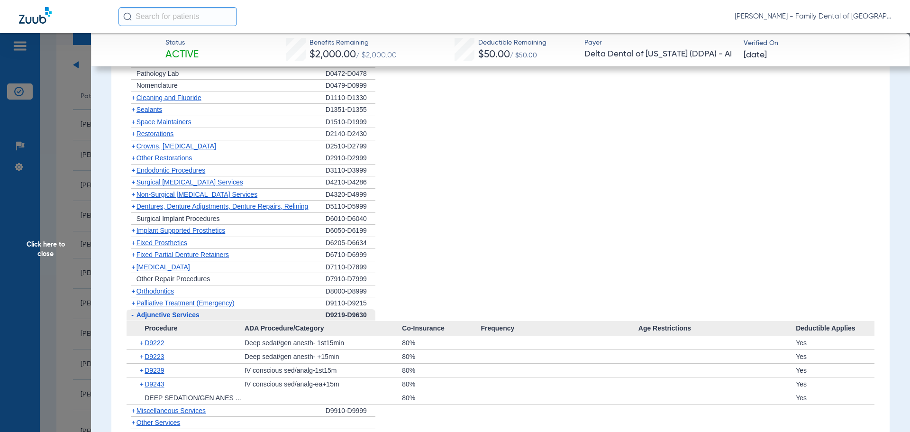
scroll to position [1564, 0]
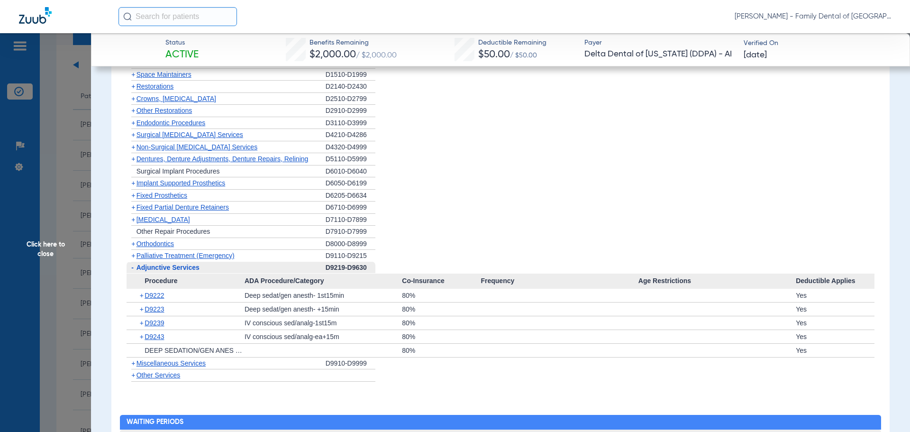
click at [207, 256] on span "Palliative Treatment (Emergency)" at bounding box center [185, 256] width 98 height 8
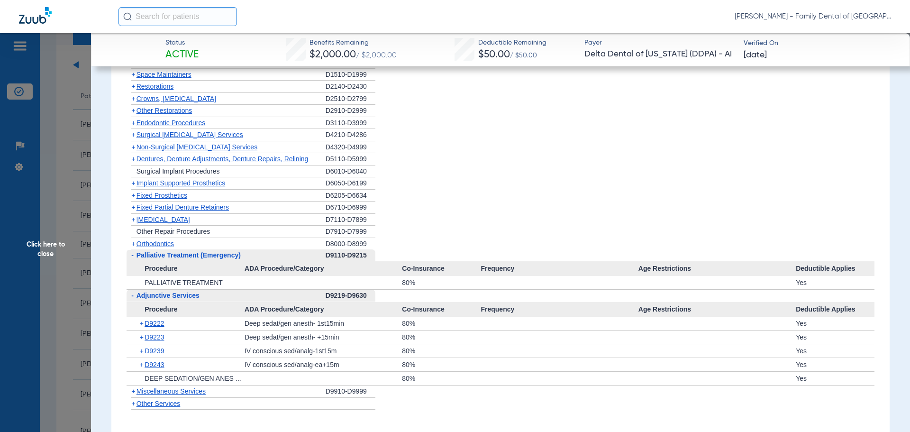
click at [207, 256] on span "Palliative Treatment (Emergency)" at bounding box center [188, 255] width 104 height 8
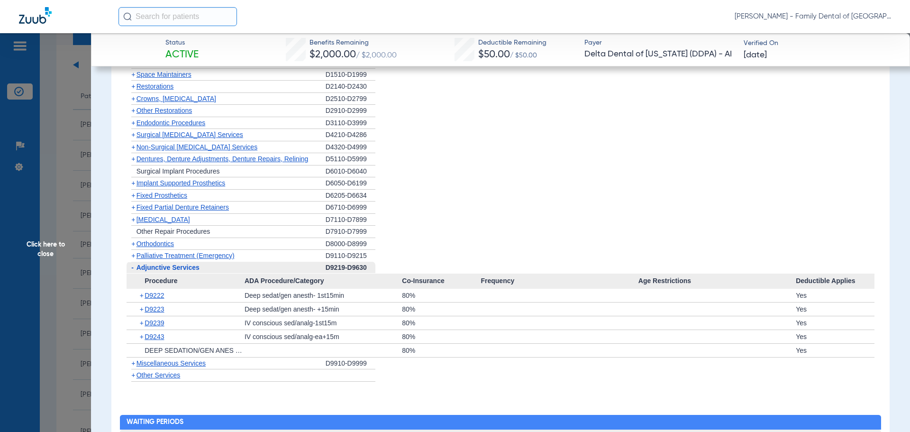
click at [184, 270] on span "Adjunctive Services" at bounding box center [167, 267] width 63 height 8
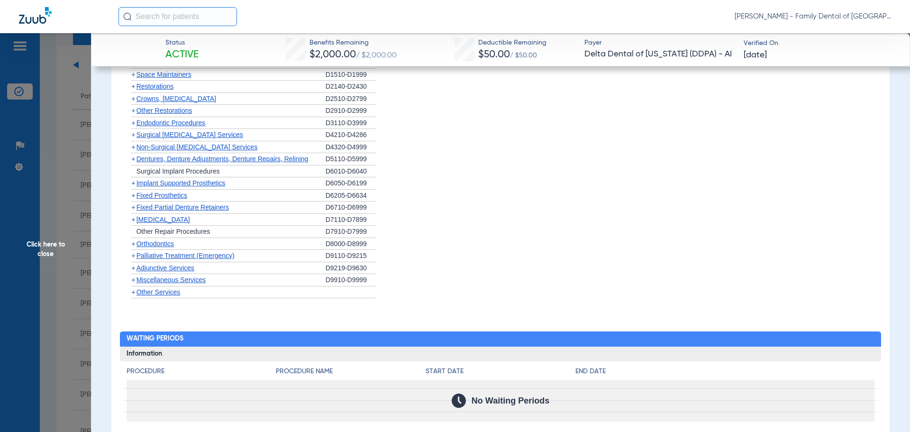
click at [184, 270] on span "Adjunctive Services" at bounding box center [165, 268] width 58 height 8
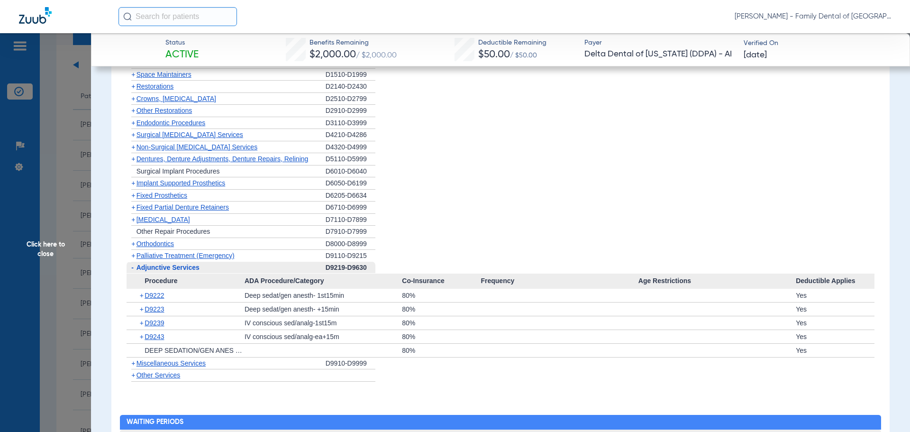
click at [184, 270] on span "Adjunctive Services" at bounding box center [167, 267] width 63 height 8
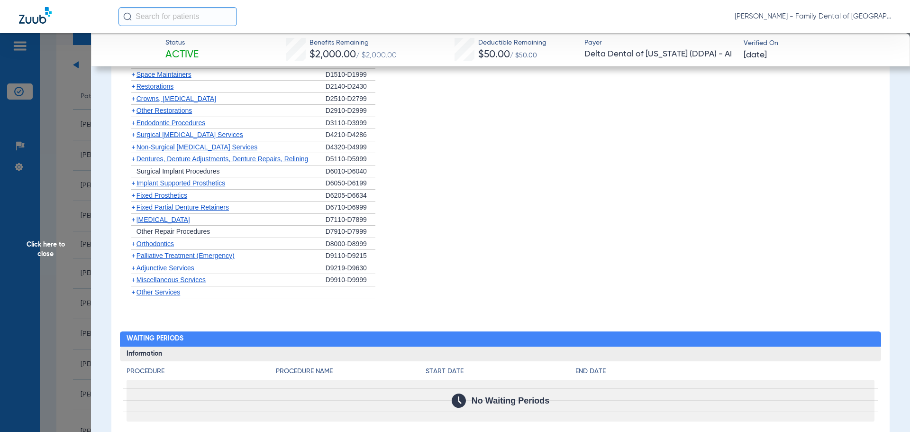
click at [189, 280] on span "Miscellaneous Services" at bounding box center [170, 280] width 69 height 8
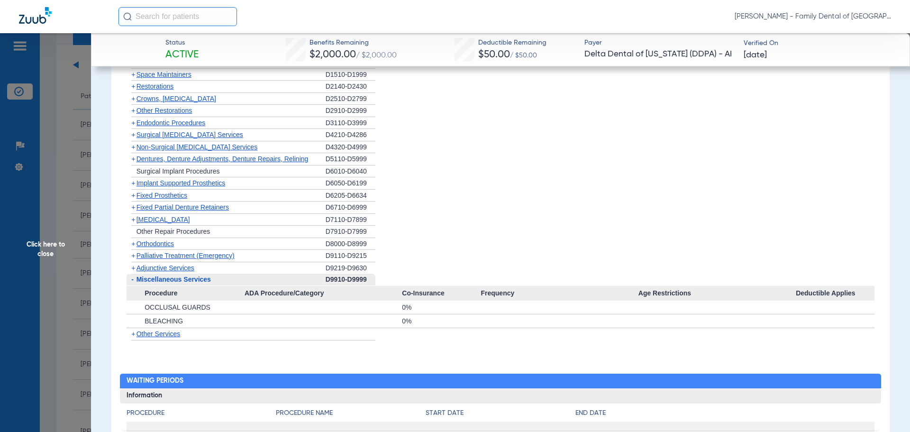
click at [189, 280] on span "Miscellaneous Services" at bounding box center [173, 279] width 74 height 8
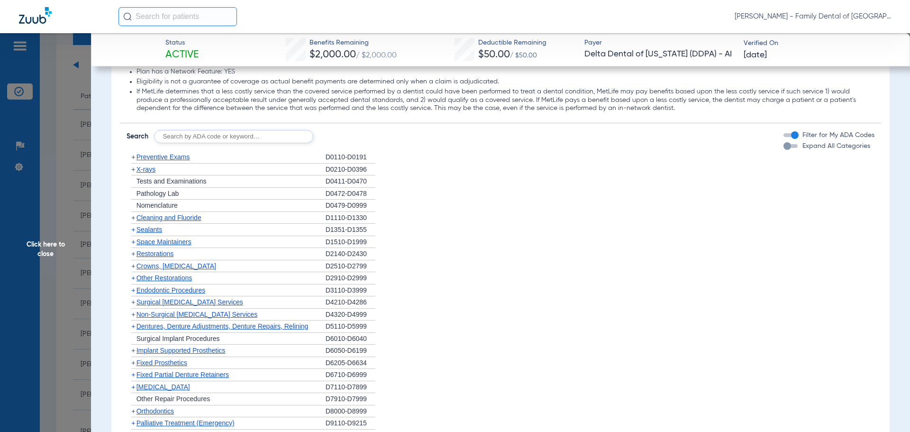
scroll to position [1374, 0]
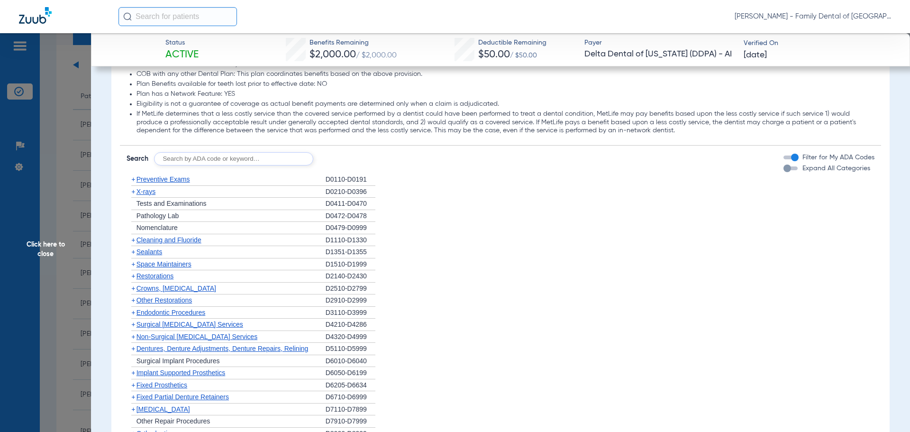
click at [261, 159] on input "text" at bounding box center [233, 158] width 159 height 13
type input "0431"
click at [363, 159] on button "Search" at bounding box center [348, 158] width 37 height 13
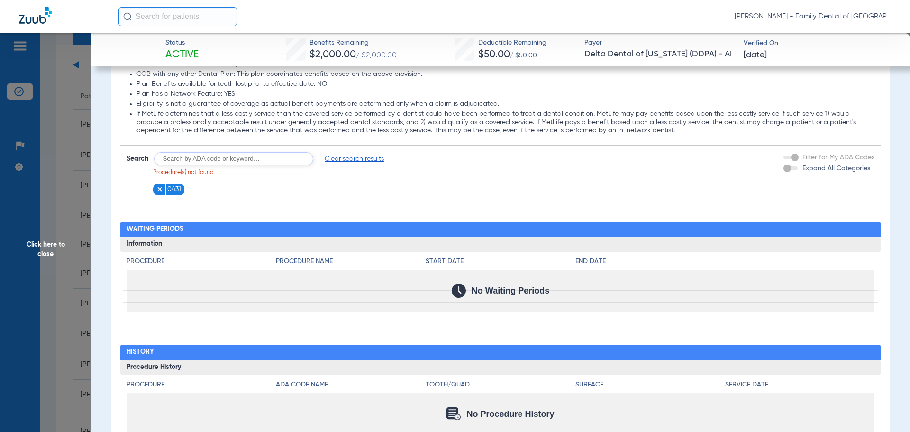
click at [340, 158] on span "Clear search results" at bounding box center [354, 158] width 59 height 9
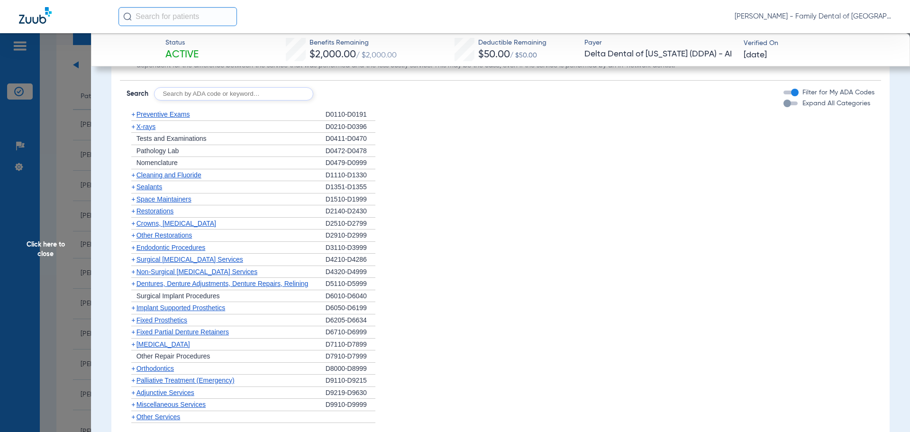
scroll to position [1424, 0]
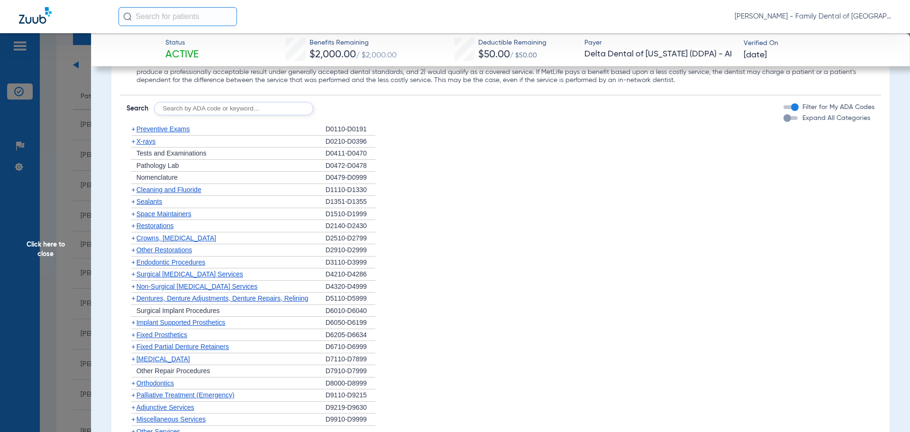
click at [156, 130] on span "Preventive Exams" at bounding box center [163, 129] width 54 height 8
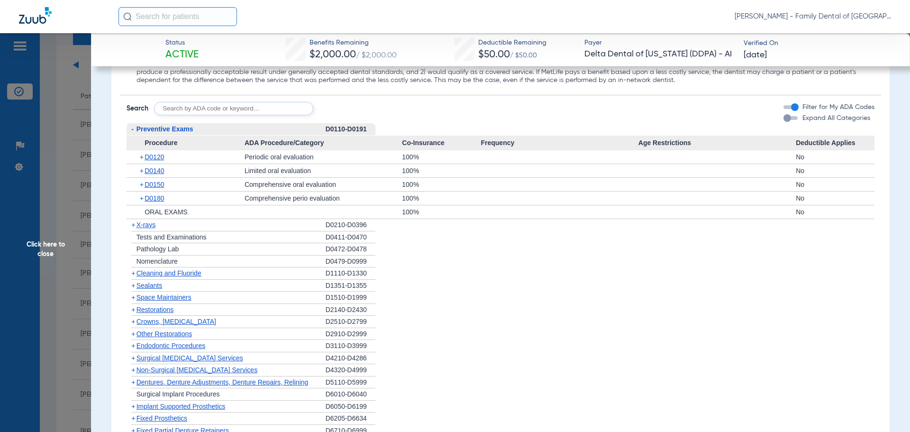
click at [156, 130] on span "Preventive Exams" at bounding box center [164, 129] width 57 height 8
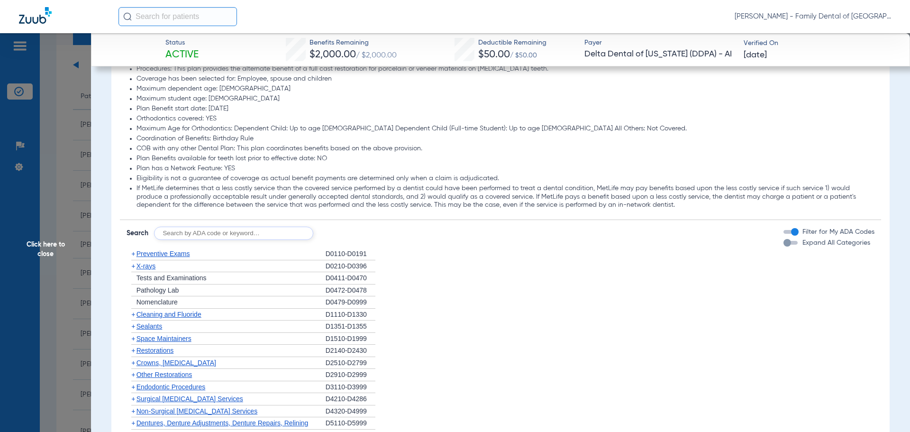
scroll to position [1421, 0]
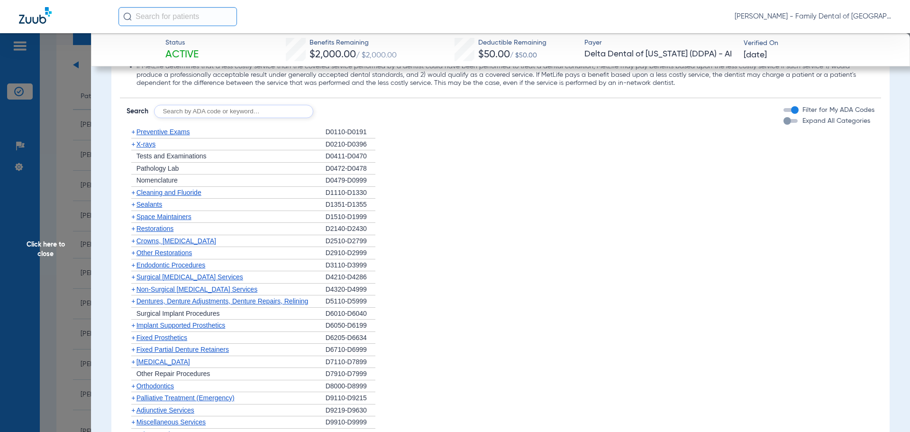
click at [177, 135] on span "Preventive Exams" at bounding box center [163, 132] width 54 height 8
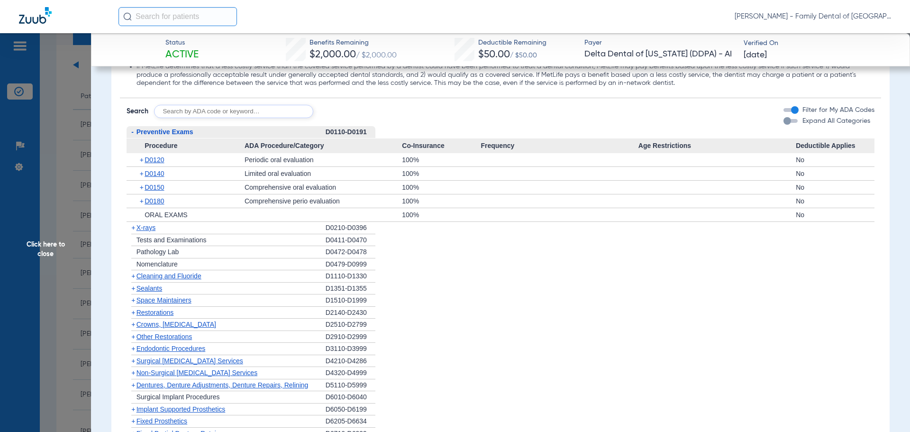
click at [177, 135] on span "Preventive Exams" at bounding box center [164, 132] width 57 height 8
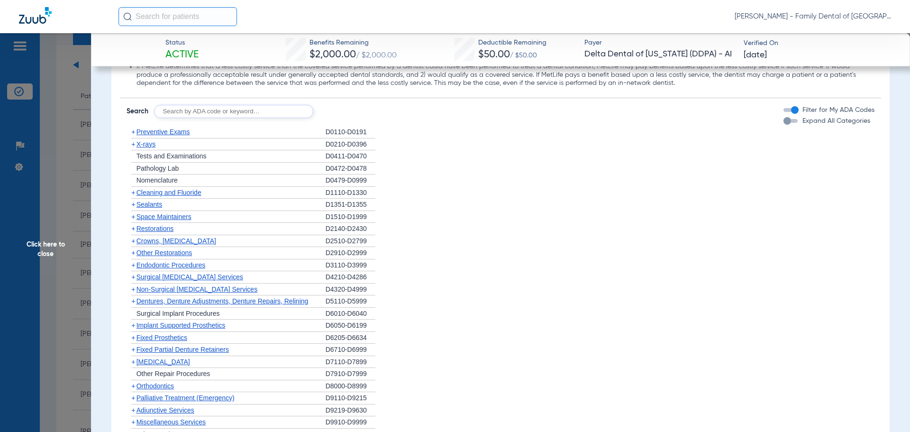
click at [145, 144] on span "X-rays" at bounding box center [145, 144] width 19 height 8
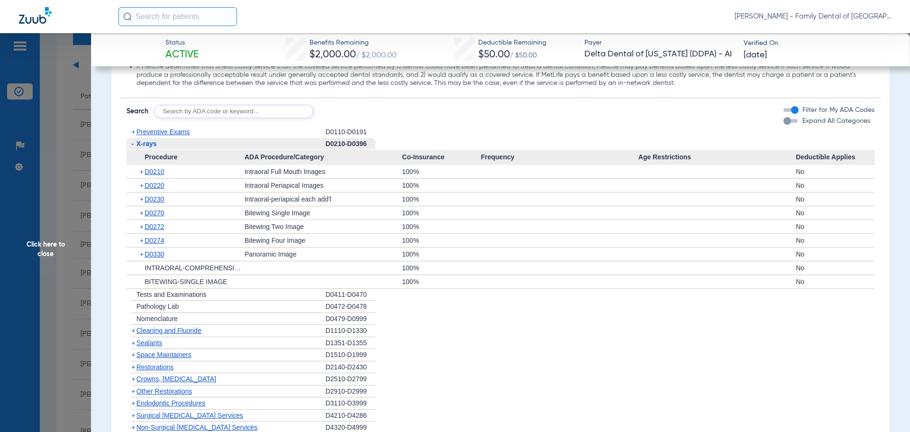
click at [145, 144] on span "X-rays" at bounding box center [146, 144] width 20 height 8
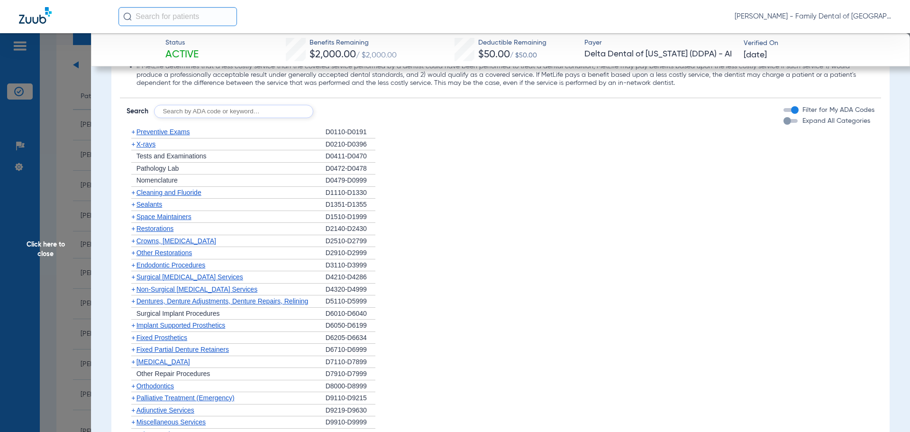
click at [161, 192] on span "Cleaning and Fluoride" at bounding box center [168, 193] width 65 height 8
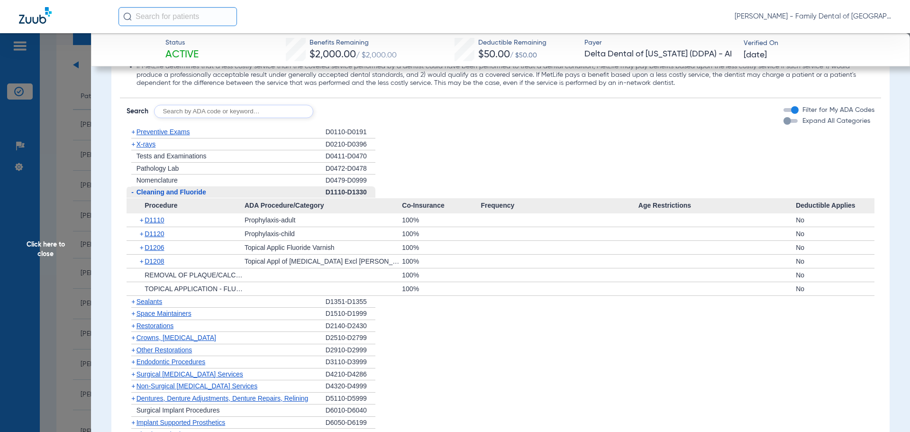
click at [161, 192] on span "Cleaning and Fluoride" at bounding box center [171, 192] width 70 height 8
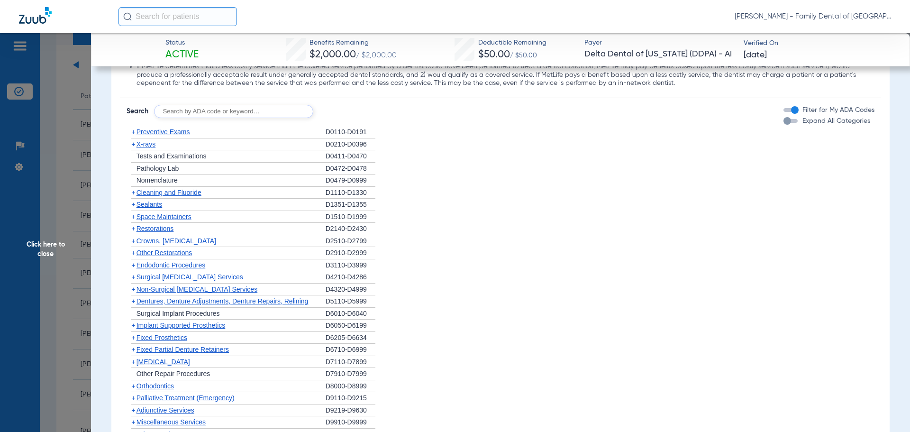
click at [151, 207] on span "Sealants" at bounding box center [149, 204] width 26 height 8
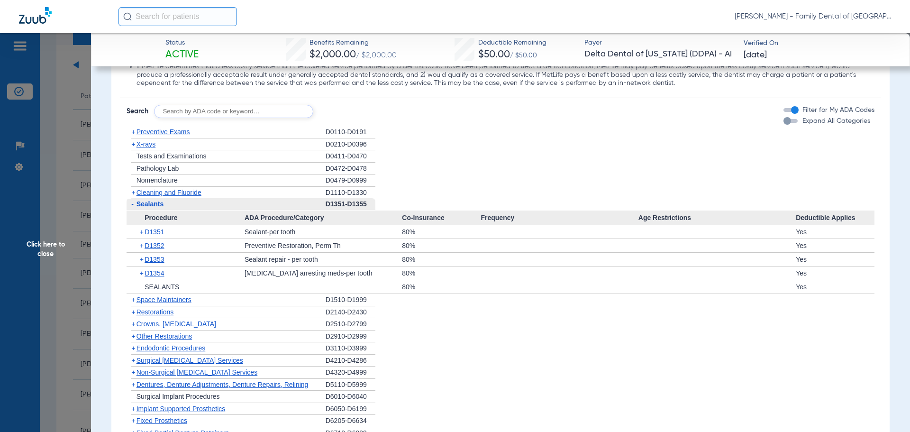
click at [151, 207] on span "Sealants" at bounding box center [149, 204] width 27 height 8
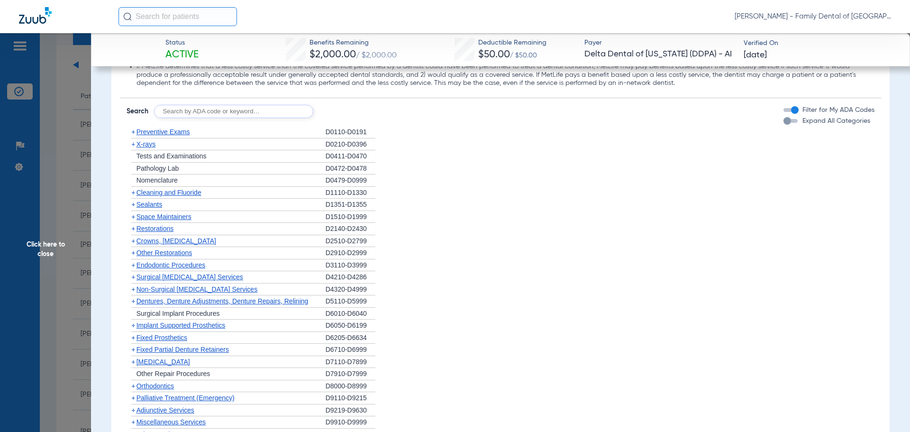
click at [150, 218] on span "Space Maintainers" at bounding box center [163, 217] width 55 height 8
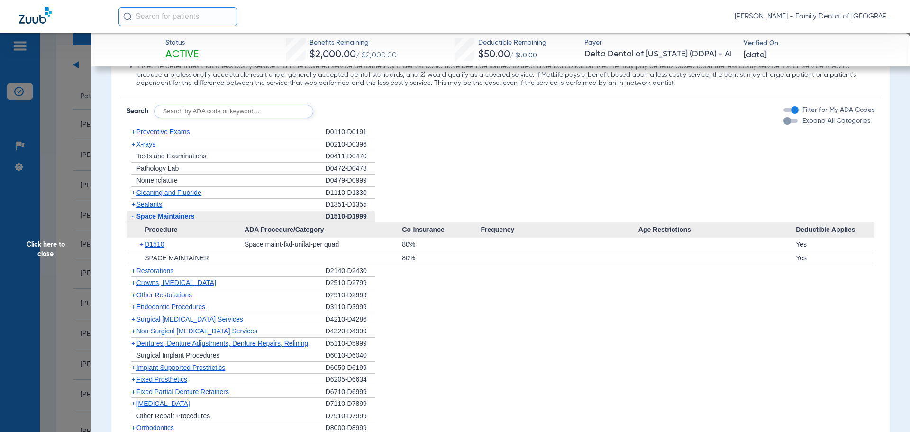
click at [150, 218] on span "Space Maintainers" at bounding box center [165, 216] width 58 height 8
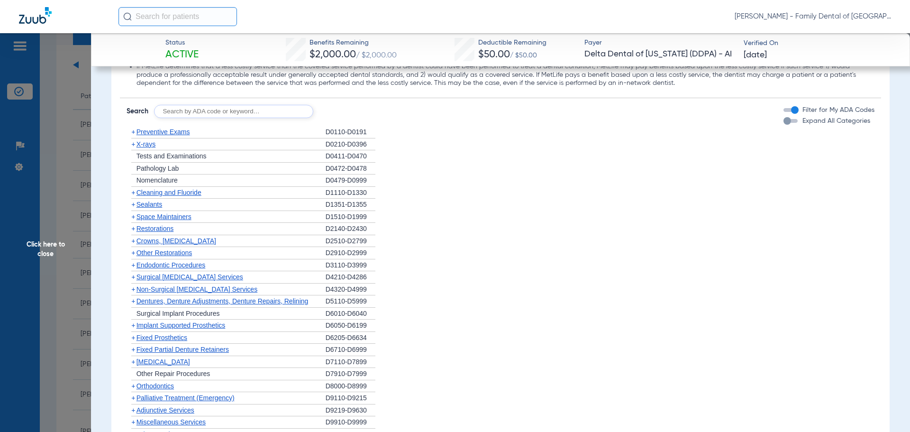
click at [153, 225] on div "+ Restorations" at bounding box center [226, 229] width 199 height 12
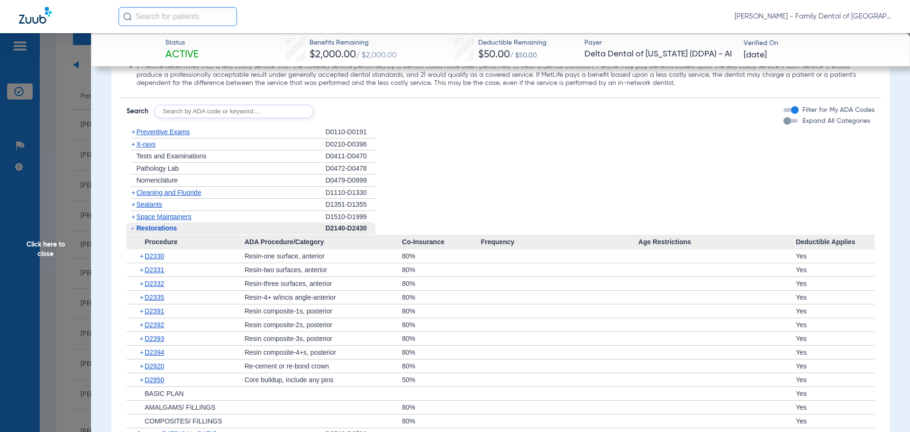
click at [154, 227] on span "Restorations" at bounding box center [156, 228] width 41 height 8
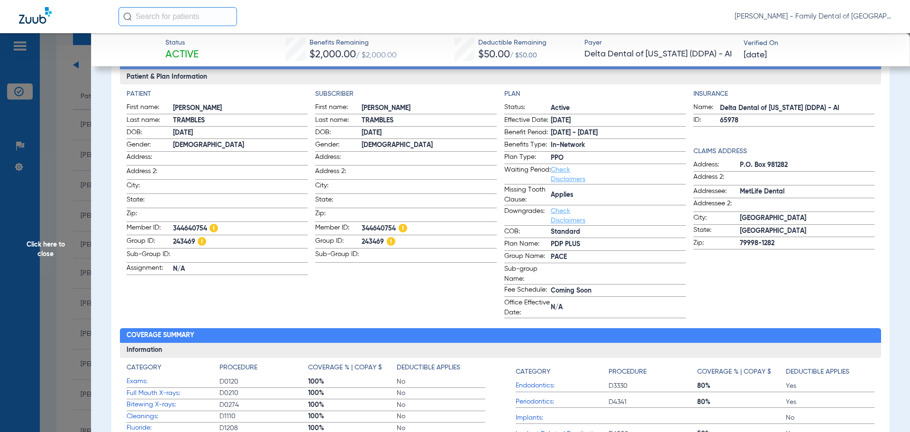
scroll to position [287, 0]
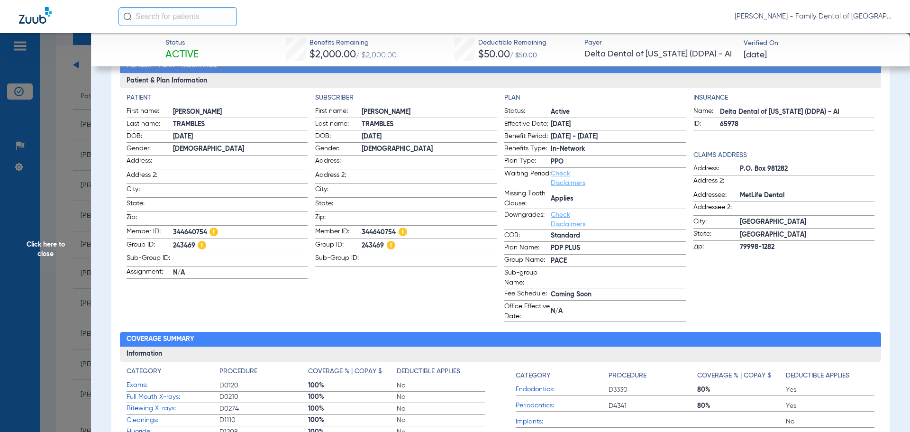
click at [36, 241] on span "Click here to close" at bounding box center [45, 249] width 91 height 432
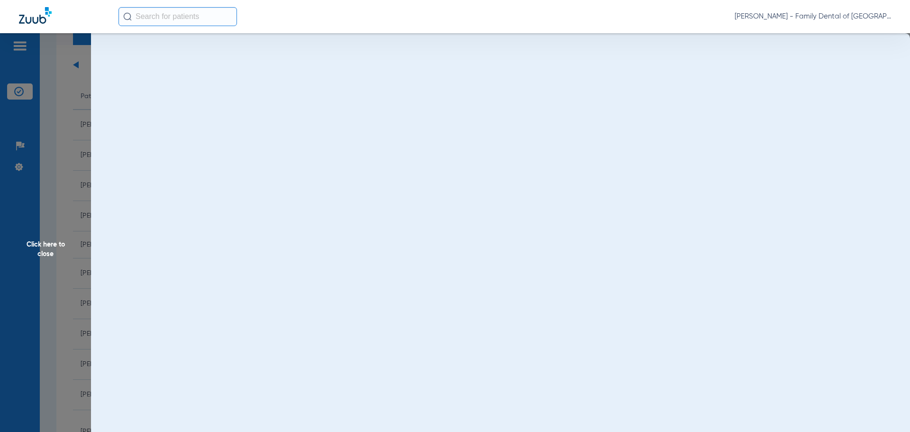
scroll to position [0, 0]
